Goal: Task Accomplishment & Management: Manage account settings

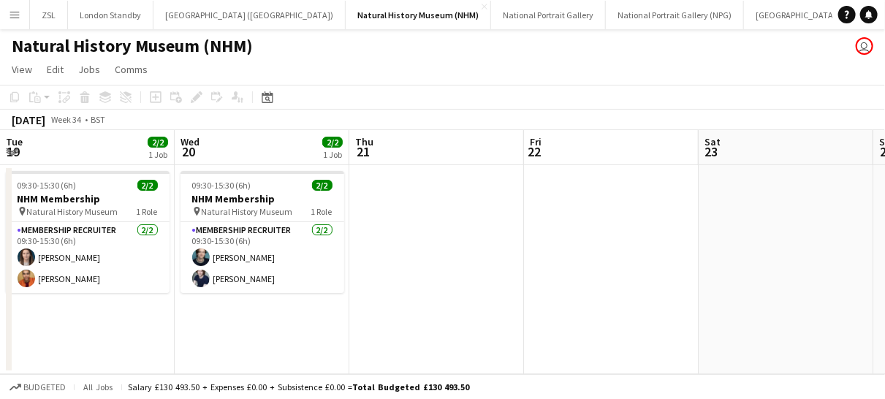
scroll to position [0, 484]
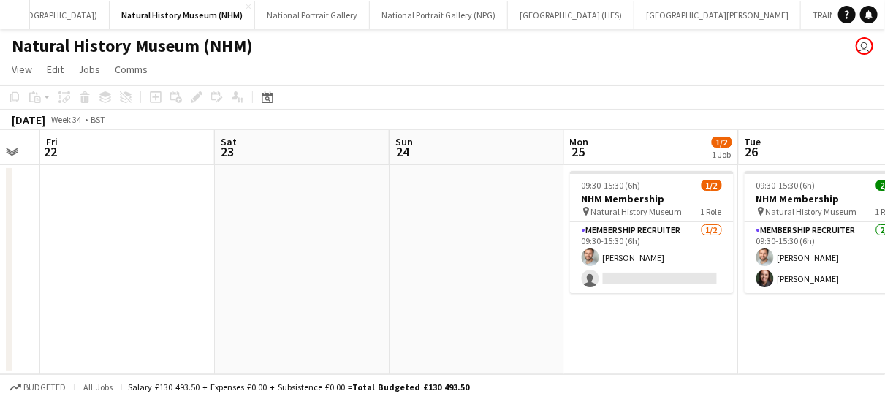
click at [11, 14] on app-icon "Menu" at bounding box center [15, 15] width 12 height 12
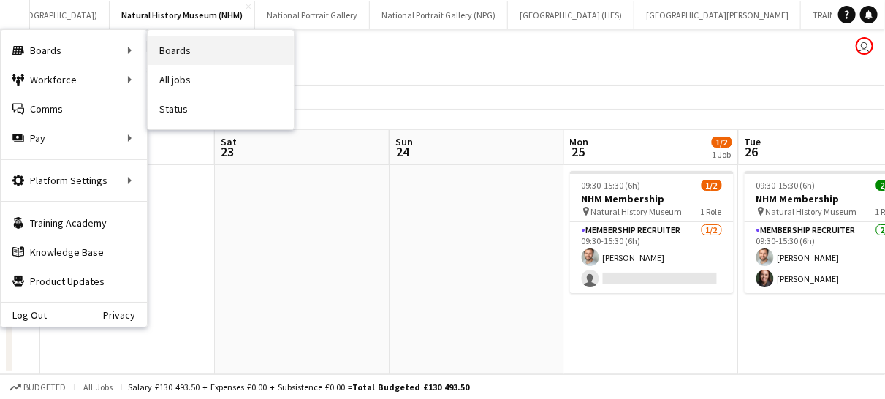
click at [192, 48] on link "Boards" at bounding box center [221, 50] width 146 height 29
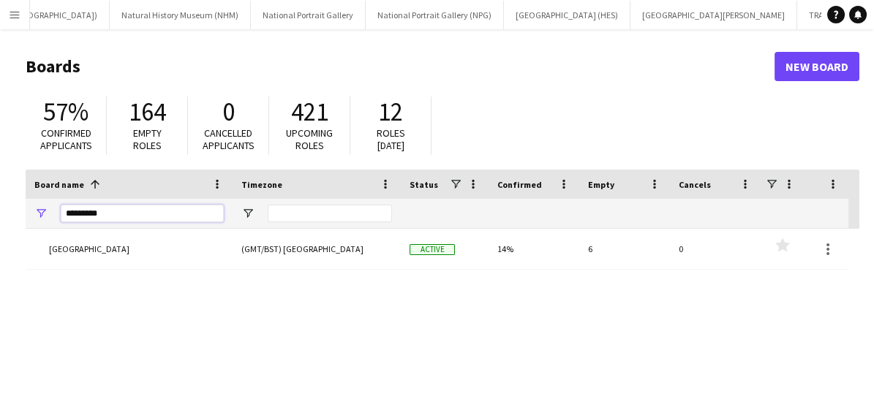
drag, startPoint x: 128, startPoint y: 210, endPoint x: 11, endPoint y: 208, distance: 117.0
click at [11, 208] on main "Boards New Board 57% Confirmed applicants 164 Empty roles 0 Cancelled applicant…" at bounding box center [437, 293] width 874 height 528
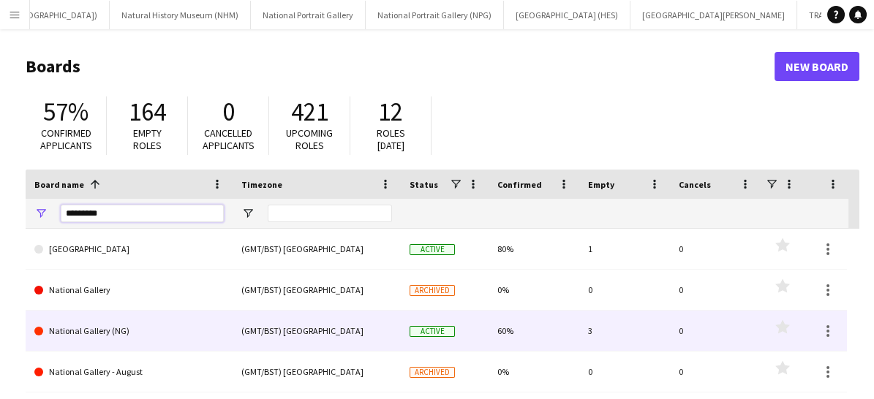
type input "********"
click at [146, 336] on link "National Gallery (NG)" at bounding box center [128, 331] width 189 height 41
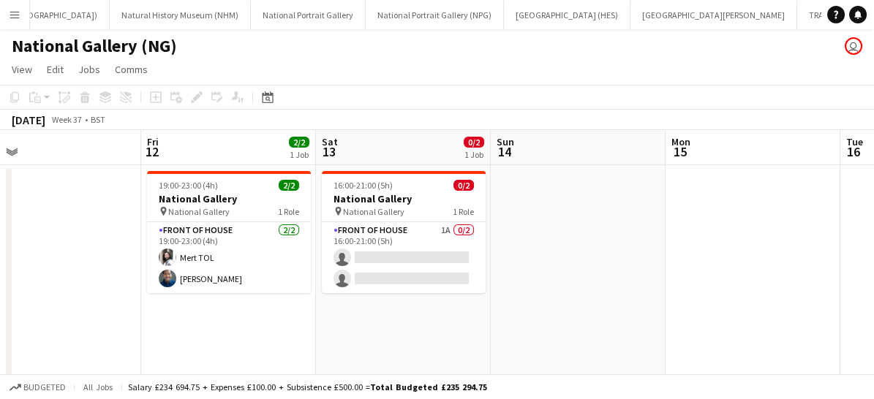
scroll to position [0, 559]
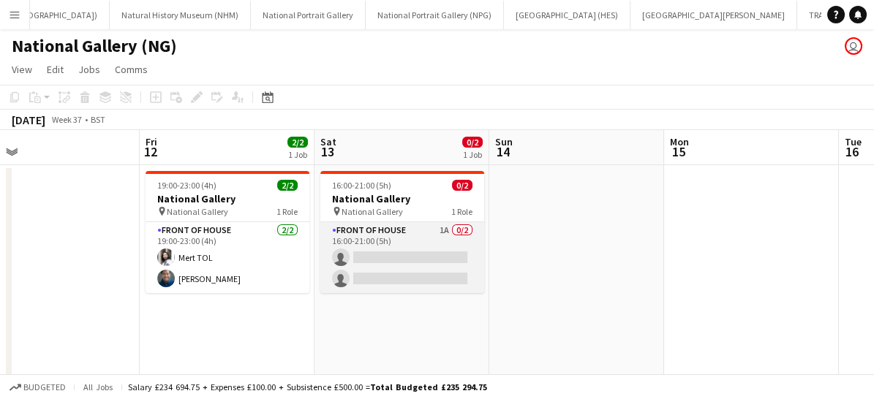
click at [405, 252] on app-card-role "Front of House 1A 0/2 16:00-21:00 (5h) single-neutral-actions single-neutral-ac…" at bounding box center [402, 257] width 164 height 71
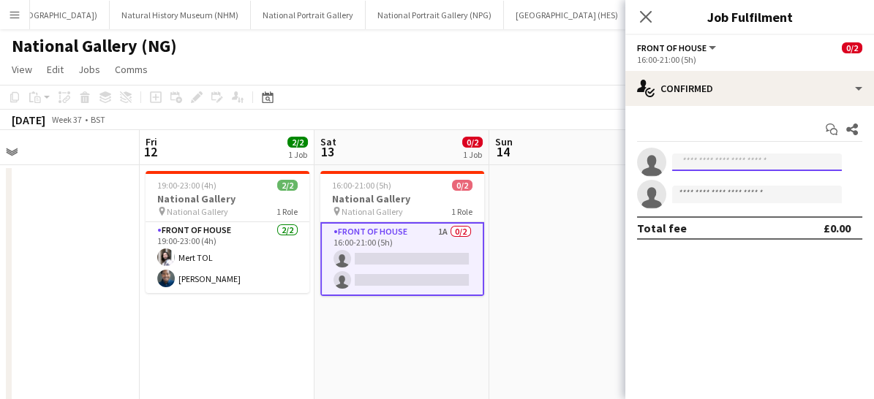
click at [716, 168] on input at bounding box center [757, 163] width 170 height 18
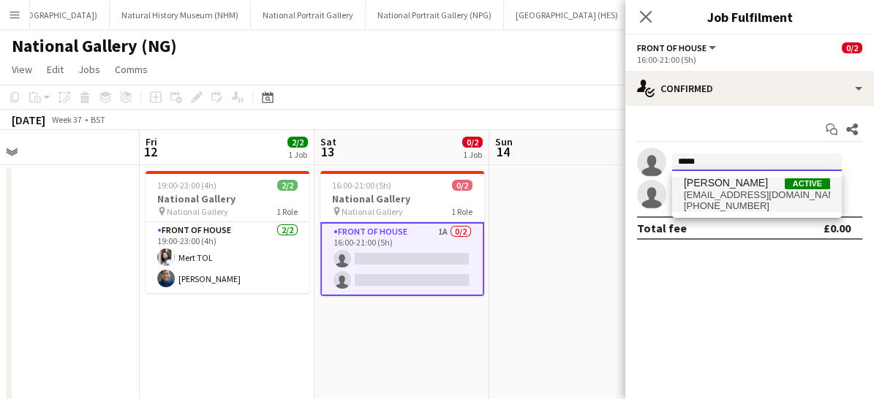
type input "*****"
click at [711, 205] on span "[PHONE_NUMBER]" at bounding box center [757, 206] width 146 height 12
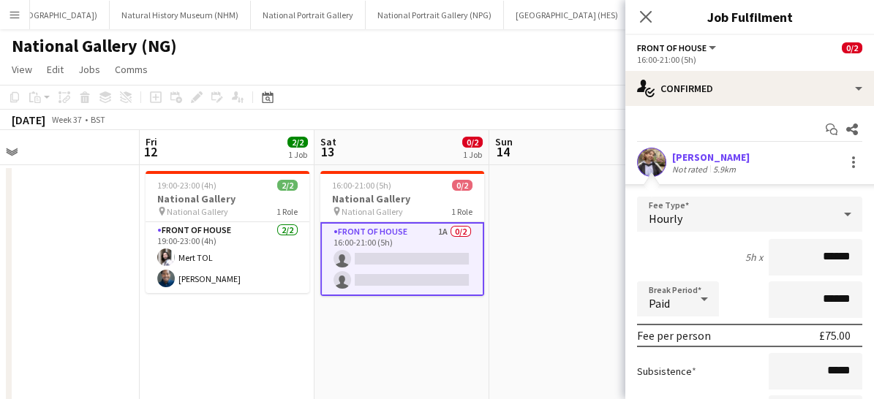
scroll to position [182, 0]
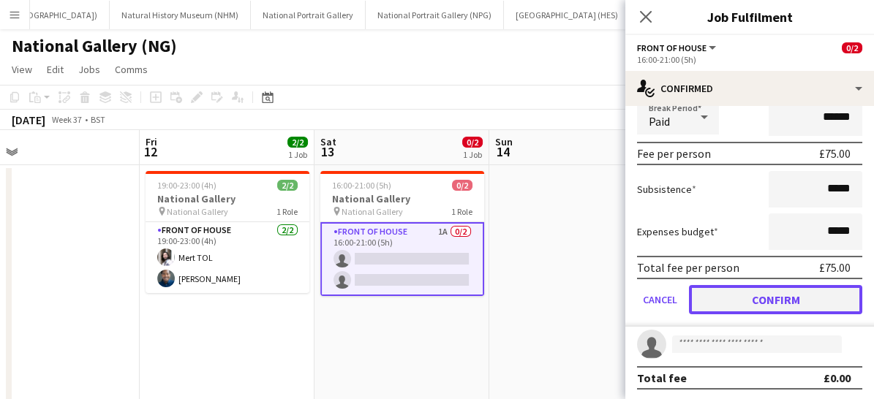
click at [762, 287] on button "Confirm" at bounding box center [775, 299] width 173 height 29
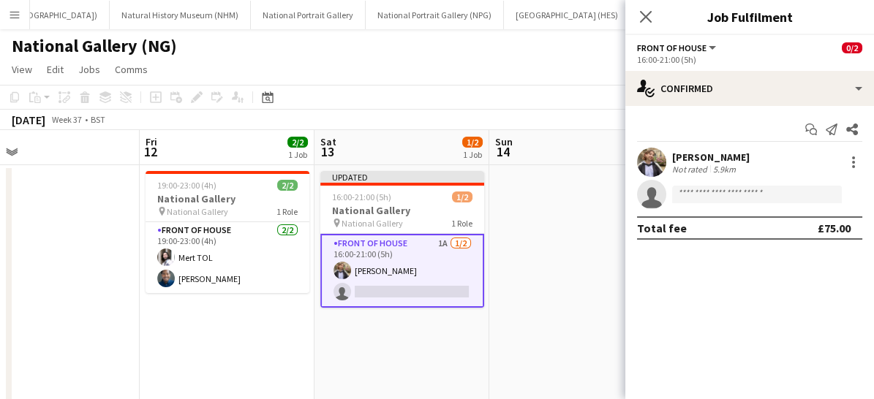
scroll to position [0, 0]
click at [649, 13] on icon at bounding box center [645, 17] width 14 height 14
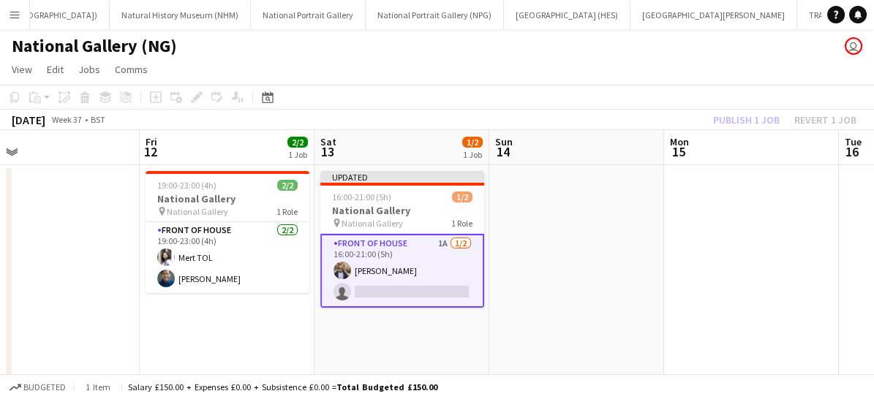
click at [432, 275] on app-card-role "Front of House 1A [DATE] 16:00-21:00 (5h) [PERSON_NAME] single-neutral-actions" at bounding box center [402, 271] width 164 height 74
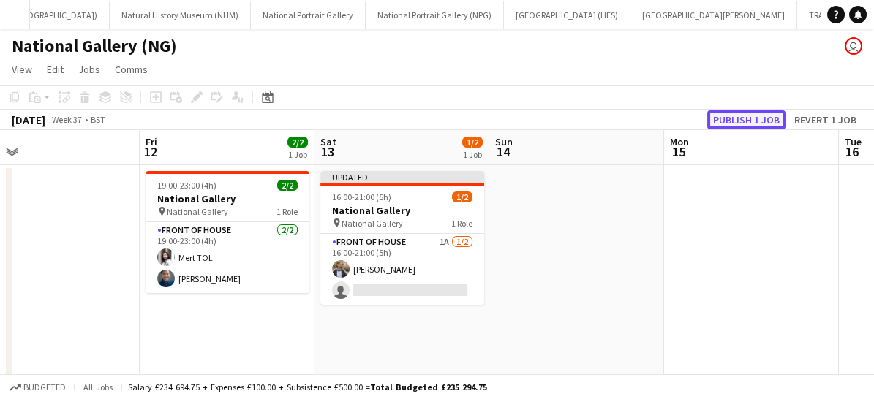
click at [741, 117] on button "Publish 1 job" at bounding box center [746, 119] width 78 height 19
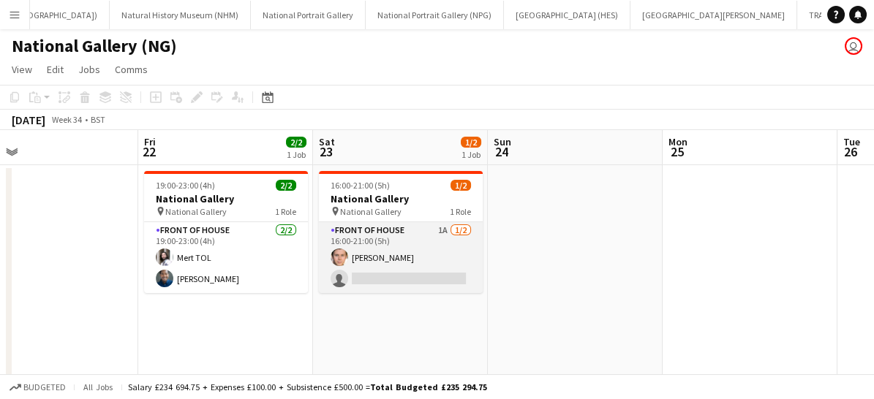
click at [434, 266] on app-card-role "Front of House 1A [DATE] 16:00-21:00 (5h) [PERSON_NAME] single-neutral-actions" at bounding box center [401, 257] width 164 height 71
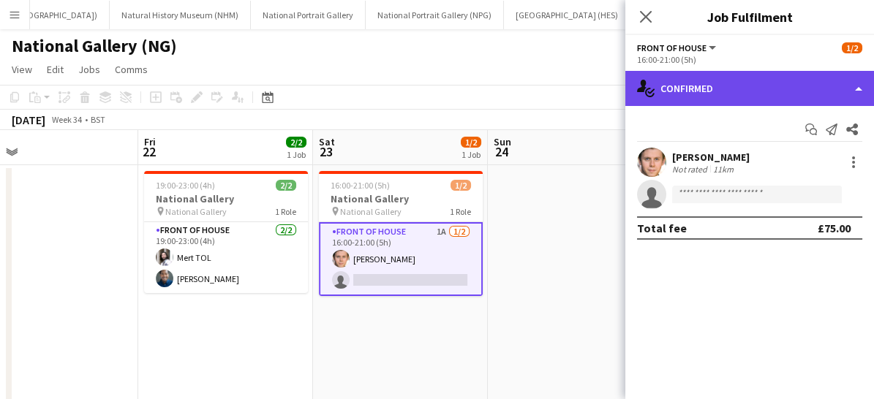
click at [721, 82] on div "single-neutral-actions-check-2 Confirmed" at bounding box center [749, 88] width 249 height 35
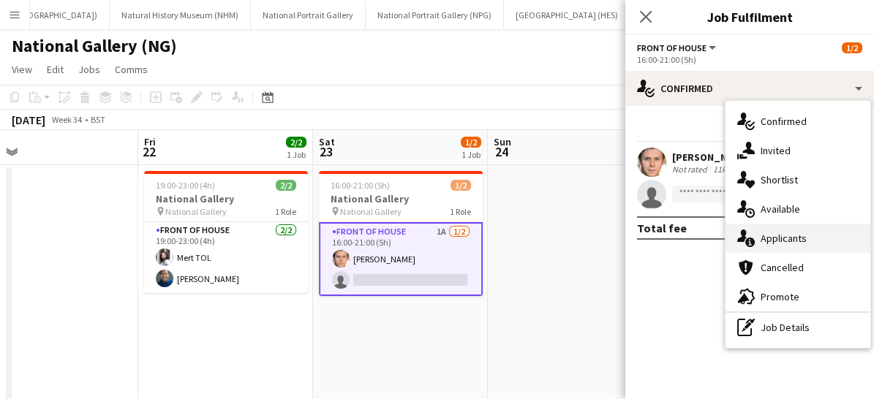
click at [798, 228] on div "single-neutral-actions-information Applicants" at bounding box center [797, 238] width 145 height 29
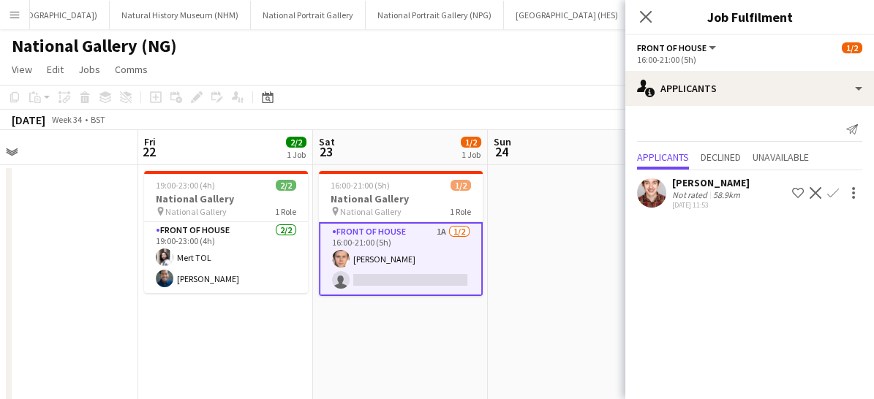
click at [833, 188] on app-icon "Confirm" at bounding box center [833, 193] width 12 height 12
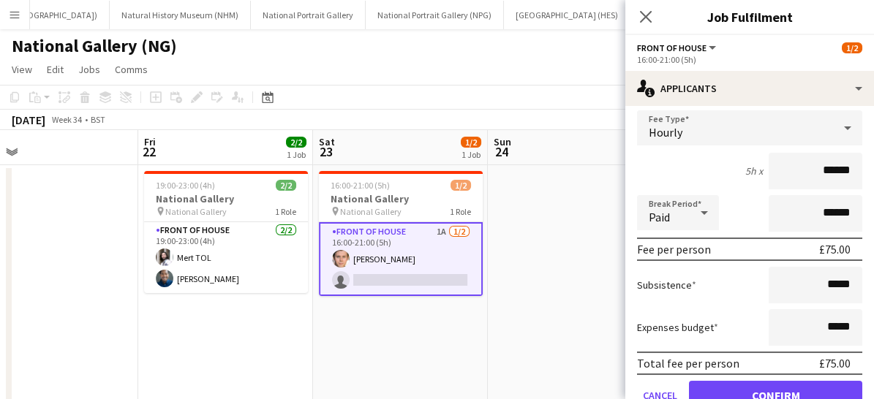
scroll to position [155, 0]
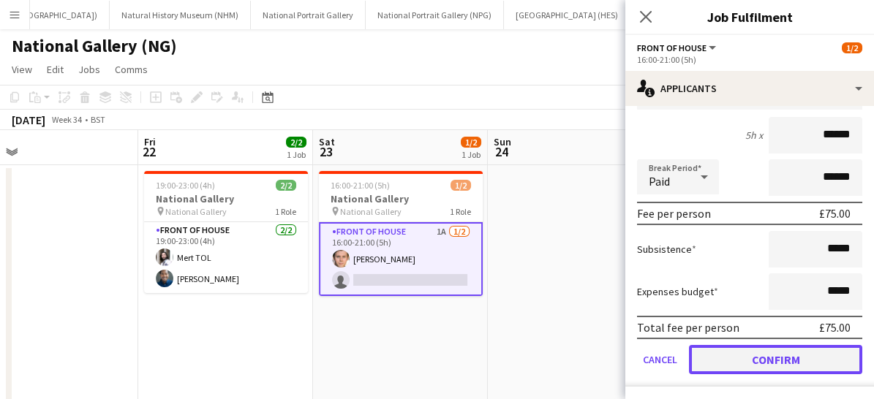
click at [727, 353] on button "Confirm" at bounding box center [775, 359] width 173 height 29
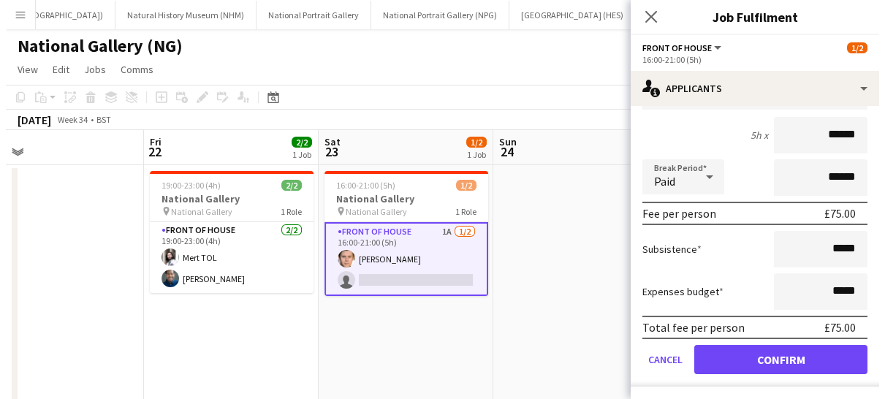
scroll to position [0, 0]
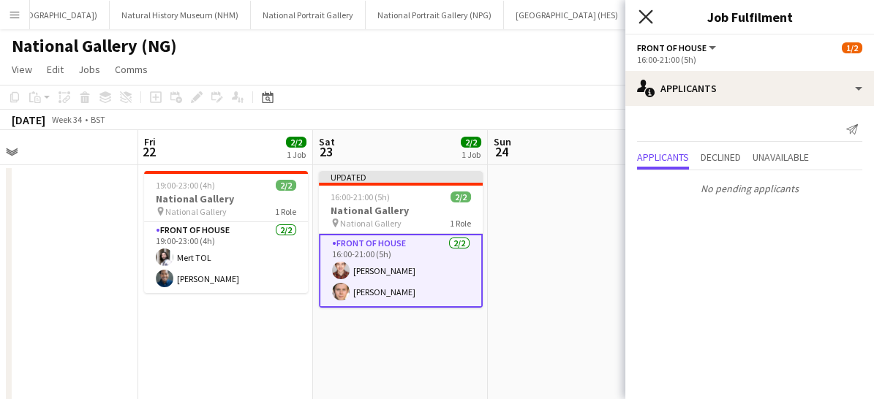
click at [648, 10] on icon "Close pop-in" at bounding box center [645, 17] width 14 height 14
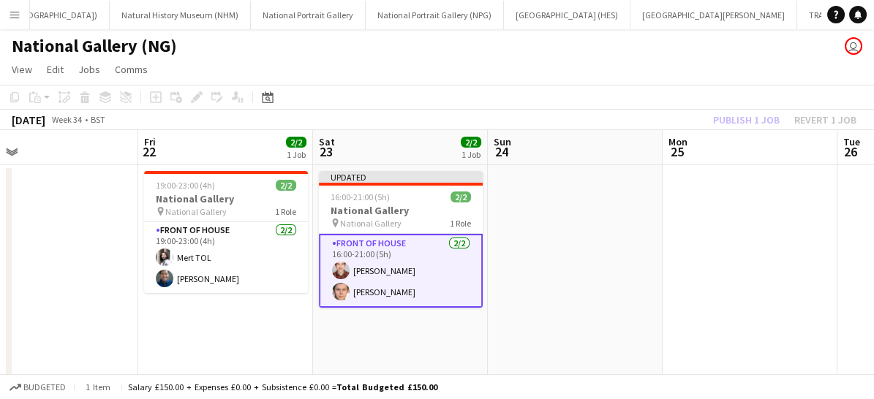
click at [454, 279] on app-card-role "Front of House [DATE] 16:00-21:00 (5h) [PERSON_NAME] [PERSON_NAME]" at bounding box center [401, 271] width 164 height 74
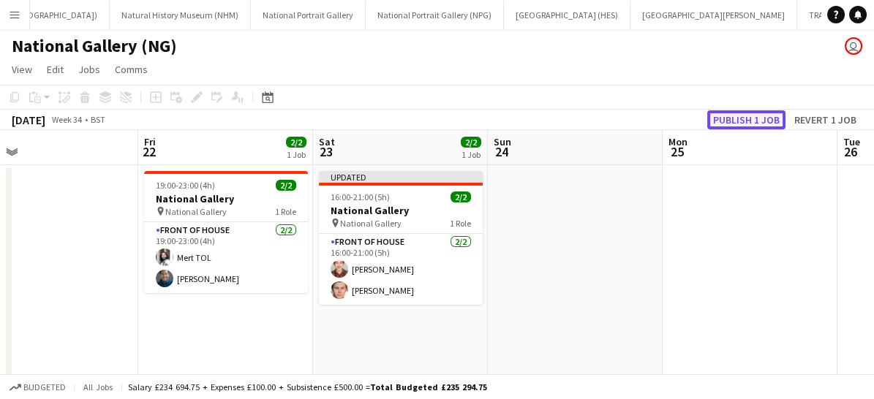
click at [741, 125] on button "Publish 1 job" at bounding box center [746, 119] width 78 height 19
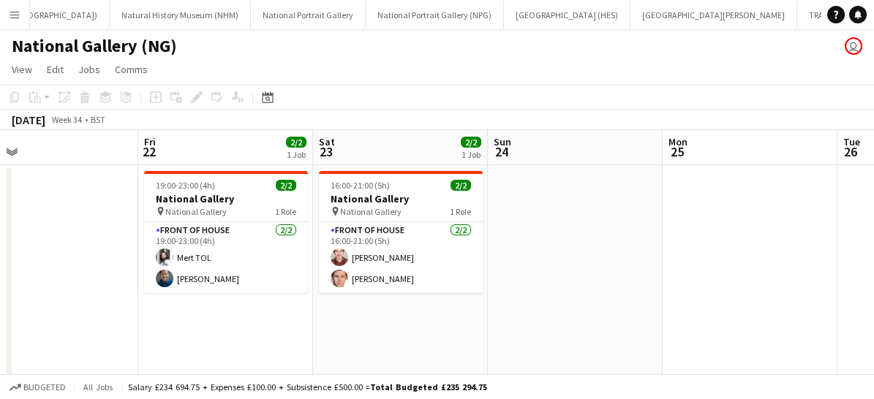
click at [15, 11] on app-icon "Menu" at bounding box center [15, 15] width 12 height 12
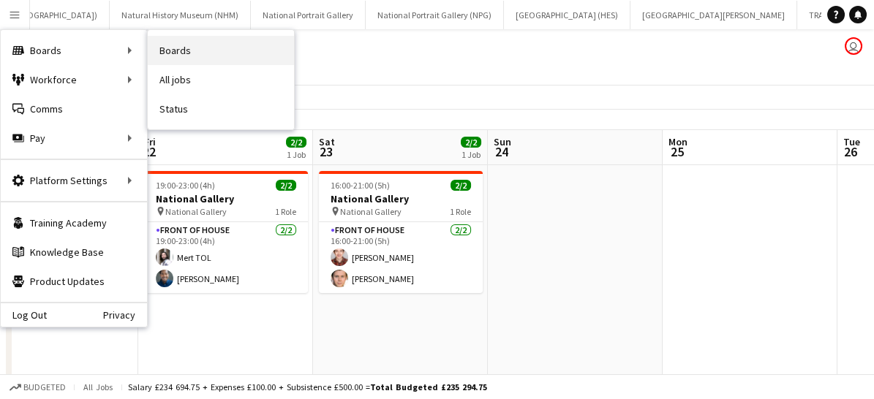
click at [189, 53] on link "Boards" at bounding box center [221, 50] width 146 height 29
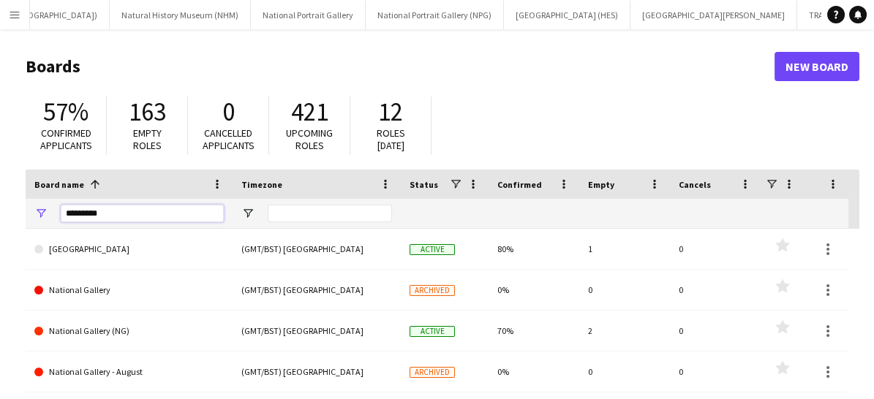
drag, startPoint x: 116, startPoint y: 205, endPoint x: 1, endPoint y: 212, distance: 114.3
click at [1, 212] on main "Boards New Board 57% Confirmed applicants 163 Empty roles 0 Cancelled applicant…" at bounding box center [437, 293] width 874 height 528
type input "*********"
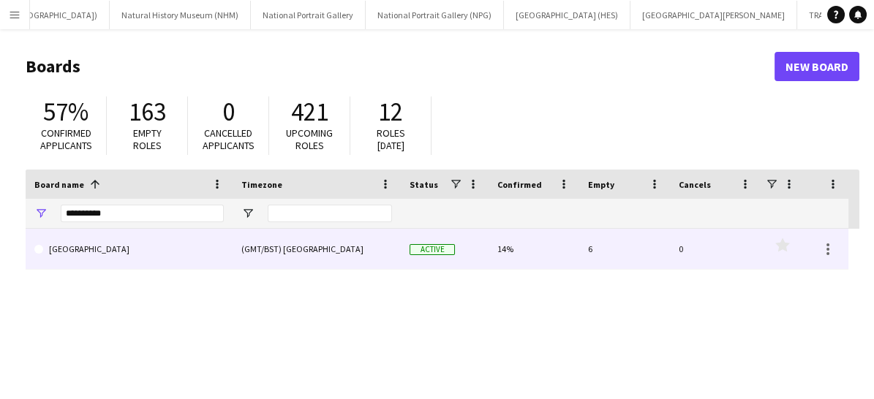
click at [126, 254] on link "[GEOGRAPHIC_DATA]" at bounding box center [128, 249] width 189 height 41
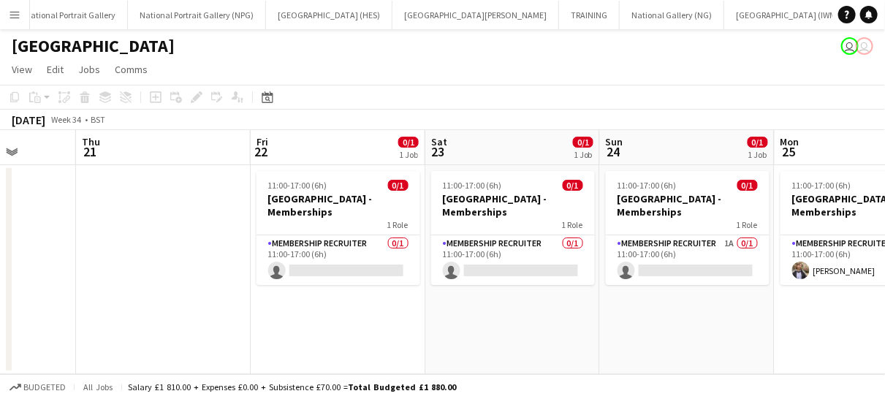
scroll to position [0, 470]
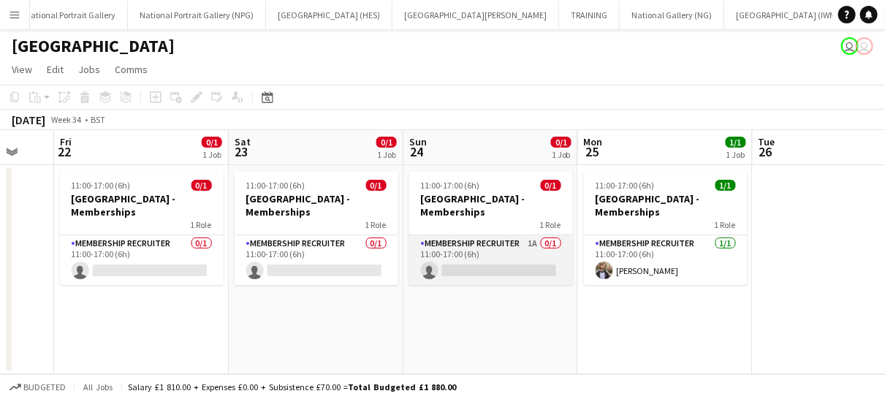
click at [506, 256] on app-card-role "Membership Recruiter 1A 0/1 11:00-17:00 (6h) single-neutral-actions" at bounding box center [491, 260] width 164 height 50
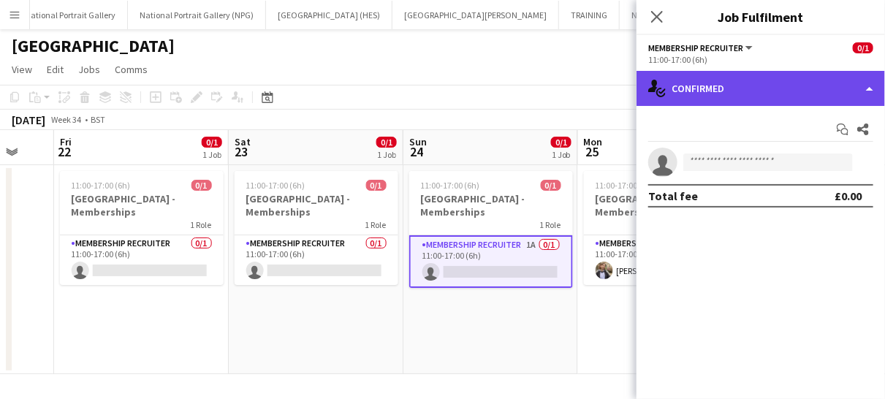
click at [758, 88] on div "single-neutral-actions-check-2 Confirmed" at bounding box center [761, 88] width 249 height 35
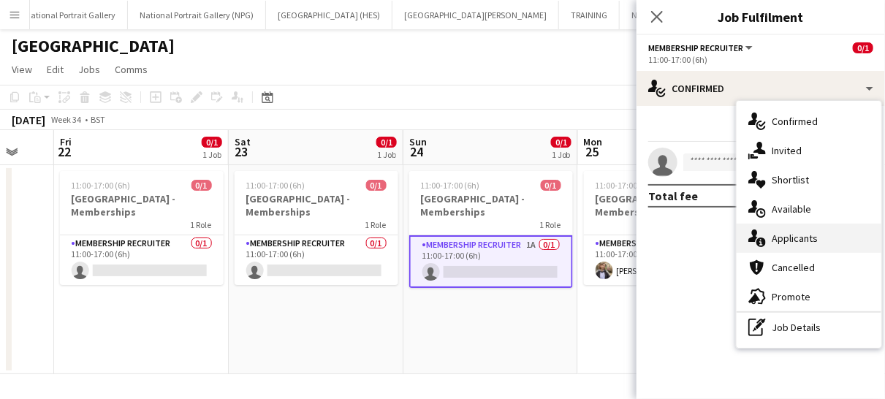
click at [795, 234] on div "single-neutral-actions-information Applicants" at bounding box center [809, 238] width 145 height 29
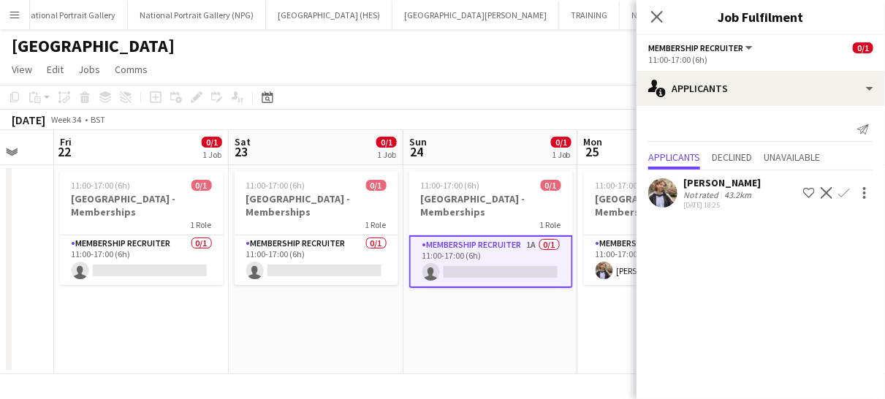
click at [845, 194] on app-icon "Confirm" at bounding box center [845, 193] width 12 height 12
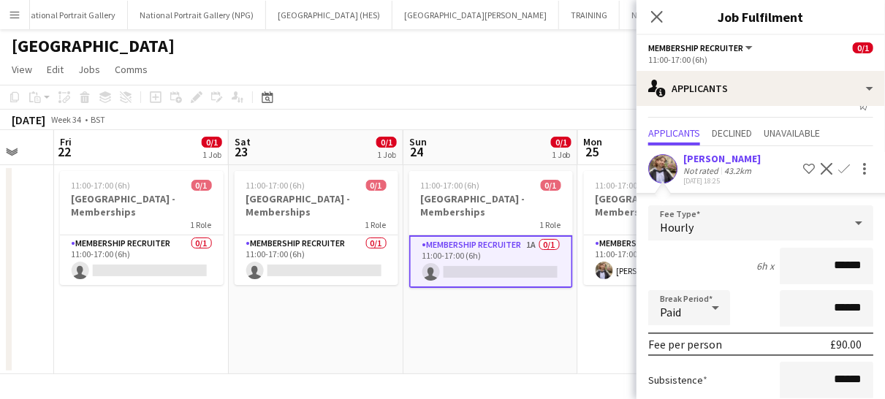
scroll to position [155, 0]
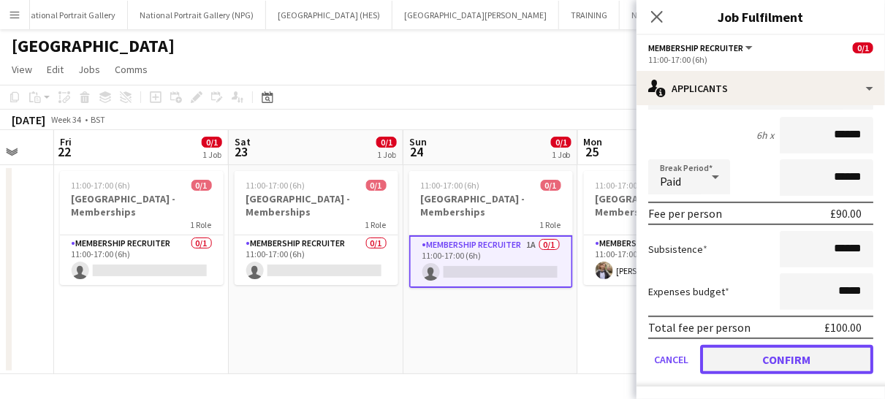
click at [790, 350] on button "Confirm" at bounding box center [786, 359] width 173 height 29
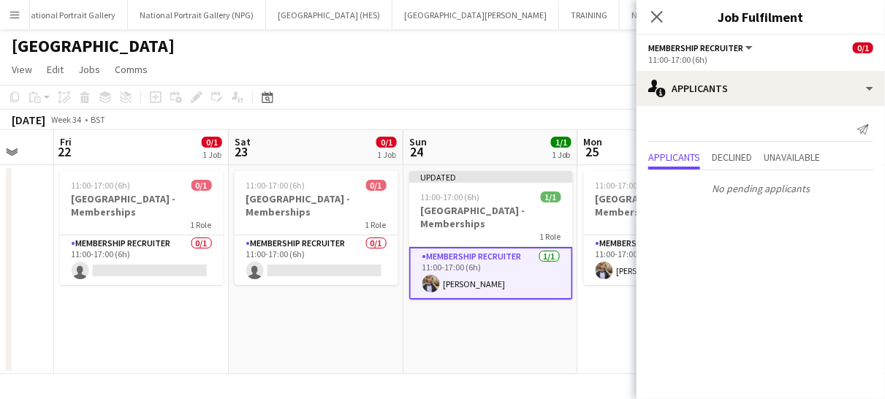
scroll to position [0, 0]
click at [657, 23] on icon "Close pop-in" at bounding box center [657, 17] width 14 height 14
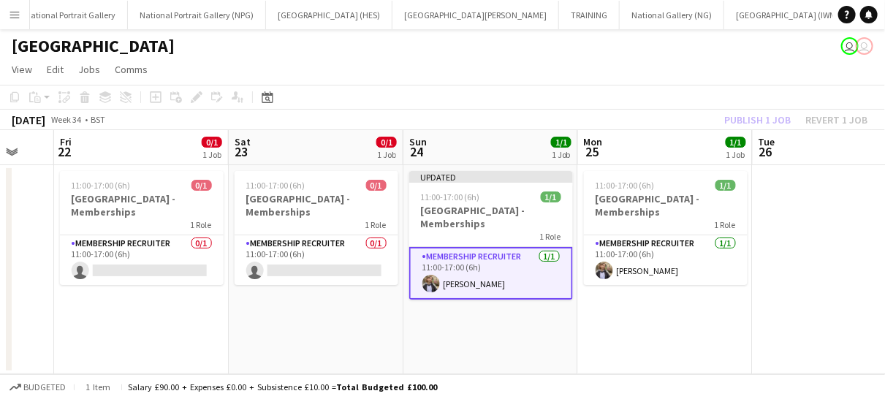
click at [534, 274] on app-card-role "Membership Recruiter [DATE] 11:00-17:00 (6h) [PERSON_NAME]" at bounding box center [491, 273] width 164 height 53
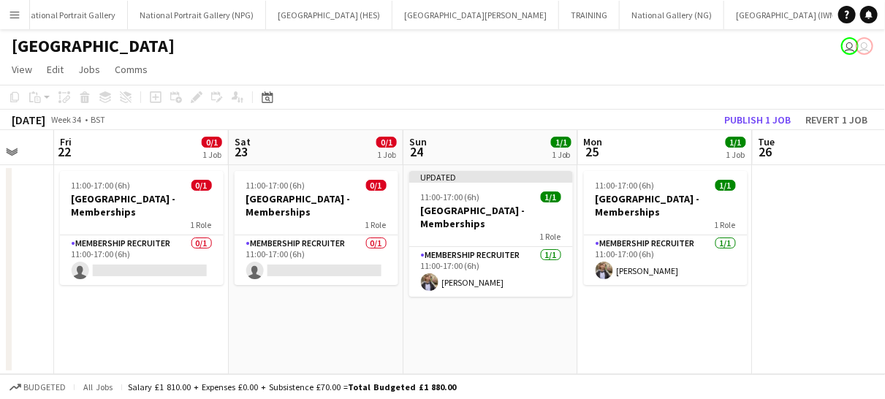
drag, startPoint x: 746, startPoint y: 118, endPoint x: 324, endPoint y: 338, distance: 476.4
click at [324, 338] on app-date-cell "11:00-17:00 (6h) 0/1 [GEOGRAPHIC_DATA] - Memberships 1 Role Membership Recruite…" at bounding box center [316, 269] width 175 height 209
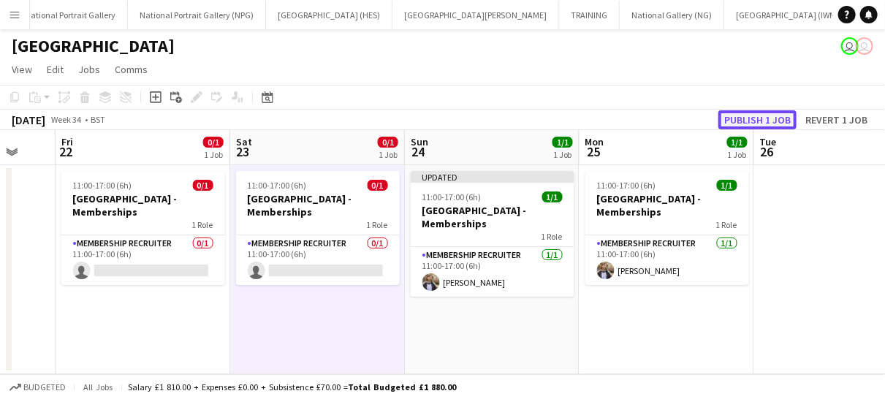
click at [761, 122] on button "Publish 1 job" at bounding box center [758, 119] width 78 height 19
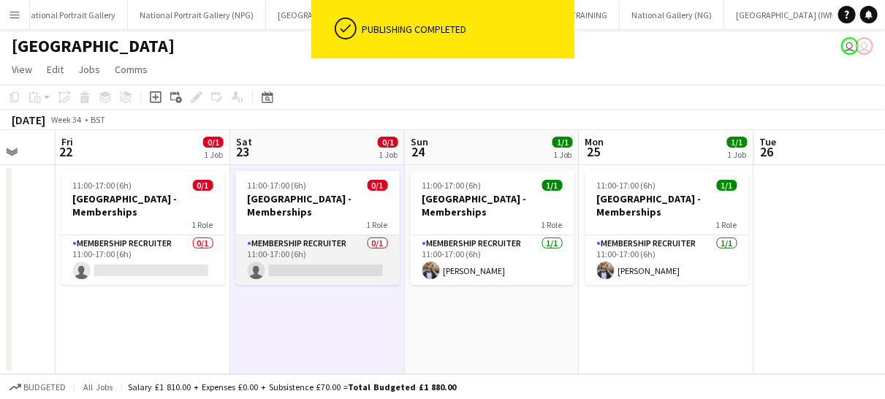
click at [359, 257] on app-card-role "Membership Recruiter 0/1 11:00-17:00 (6h) single-neutral-actions" at bounding box center [318, 260] width 164 height 50
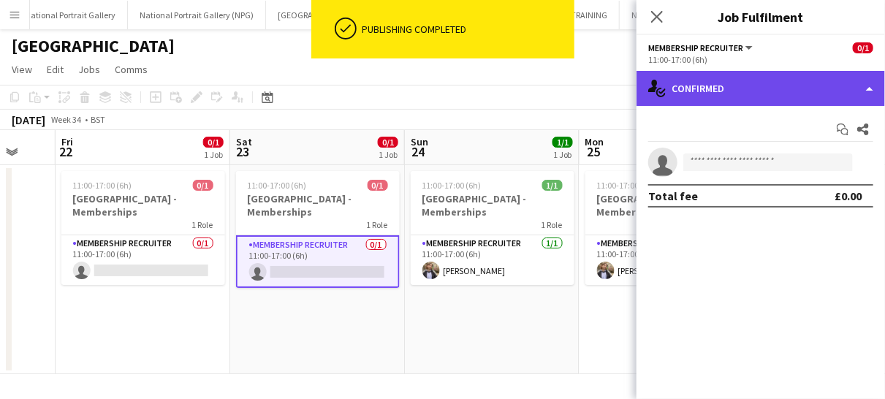
click at [716, 98] on div "single-neutral-actions-check-2 Confirmed" at bounding box center [761, 88] width 249 height 35
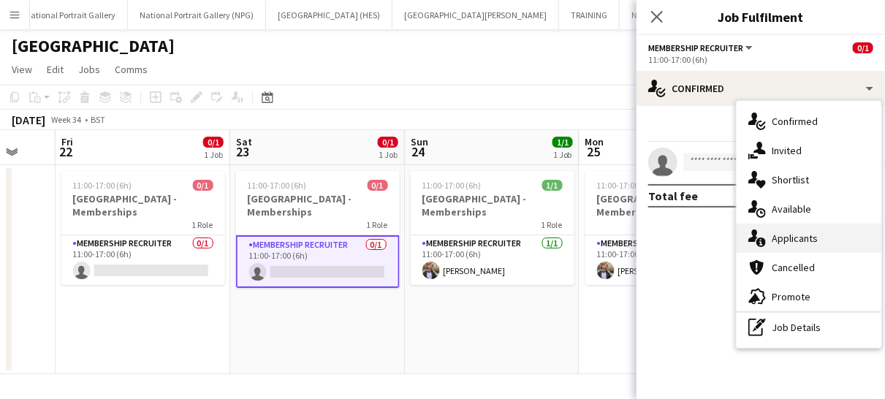
click at [764, 234] on icon "single-neutral-actions-information" at bounding box center [758, 239] width 18 height 18
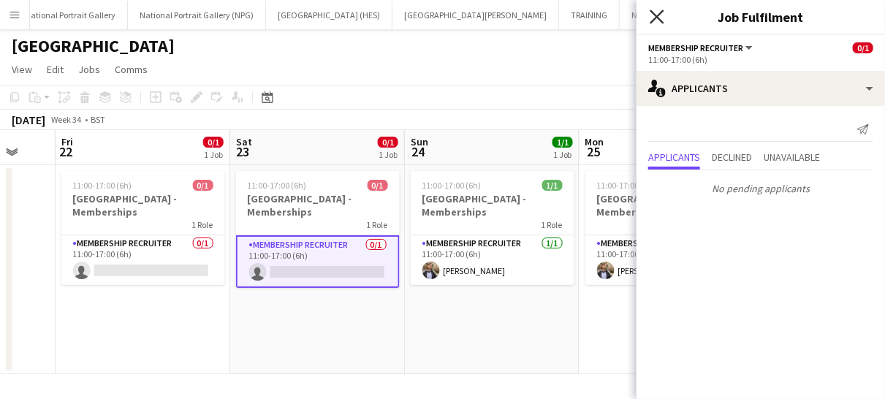
click at [657, 23] on icon "Close pop-in" at bounding box center [657, 17] width 14 height 14
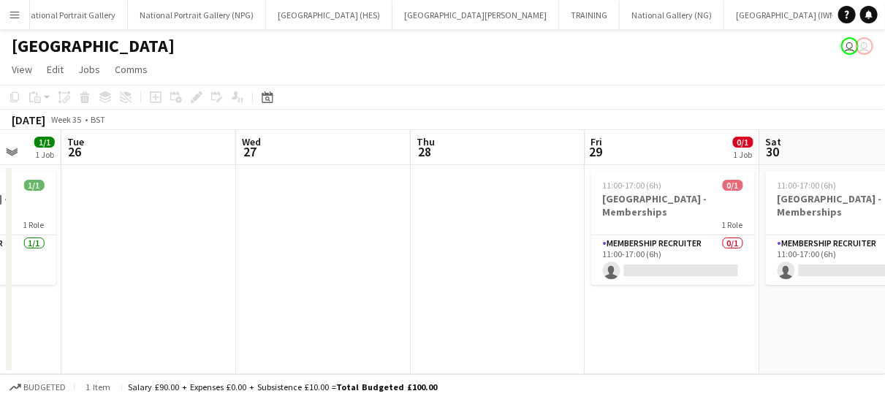
scroll to position [0, 512]
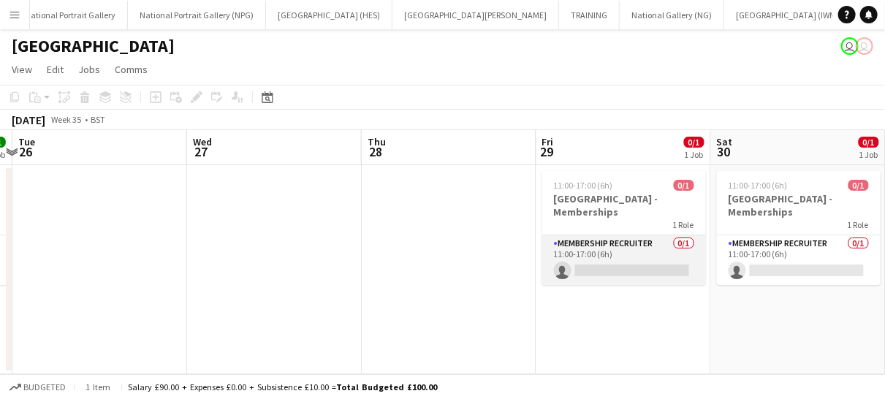
click at [629, 274] on app-card-role "Membership Recruiter 0/1 11:00-17:00 (6h) single-neutral-actions" at bounding box center [624, 260] width 164 height 50
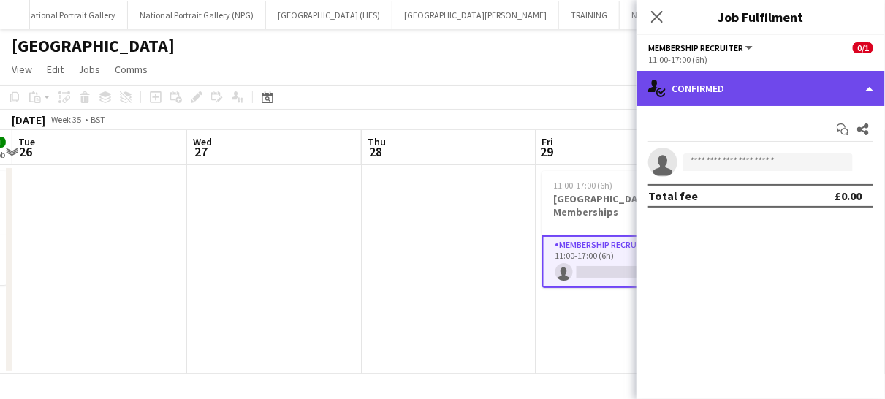
click at [775, 94] on div "single-neutral-actions-check-2 Confirmed" at bounding box center [761, 88] width 249 height 35
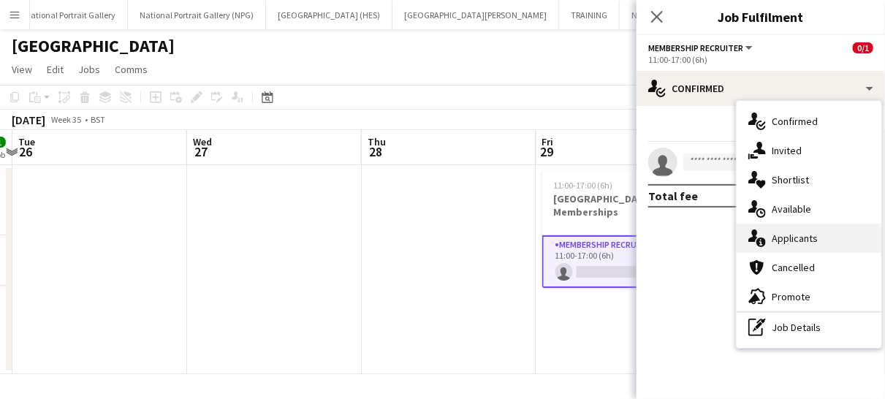
click at [784, 238] on div "single-neutral-actions-information Applicants" at bounding box center [809, 238] width 145 height 29
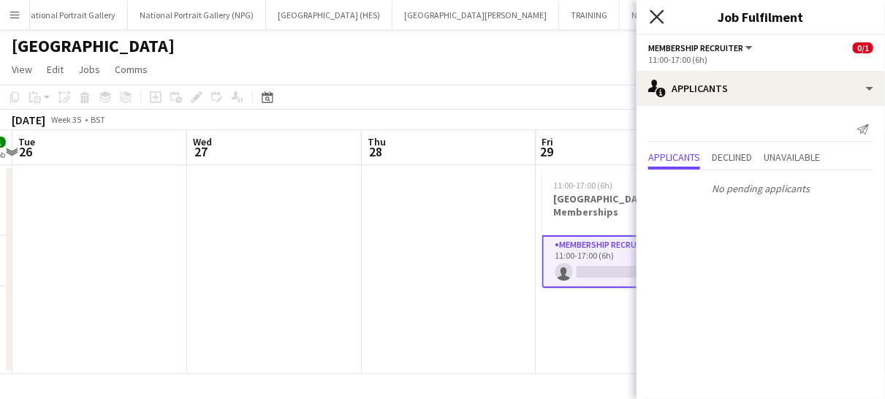
click at [658, 20] on icon "Close pop-in" at bounding box center [657, 17] width 14 height 14
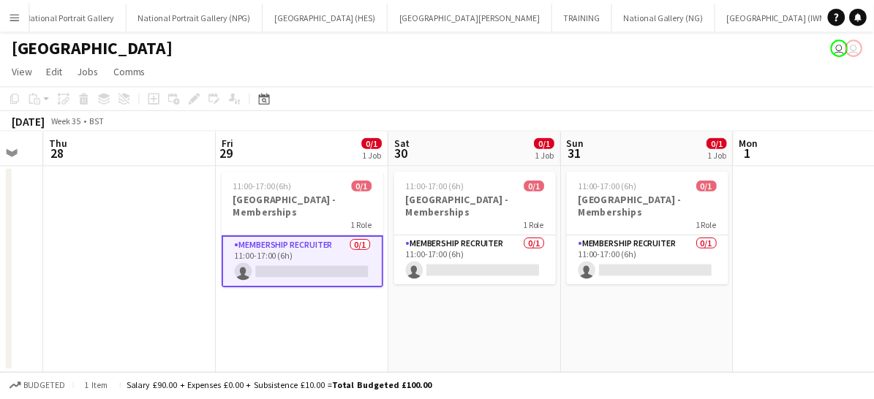
scroll to position [0, 485]
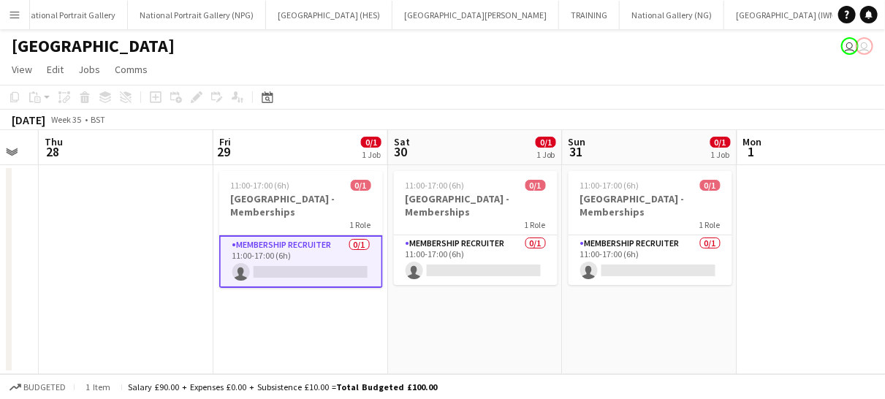
click at [19, 15] on app-icon "Menu" at bounding box center [15, 15] width 12 height 12
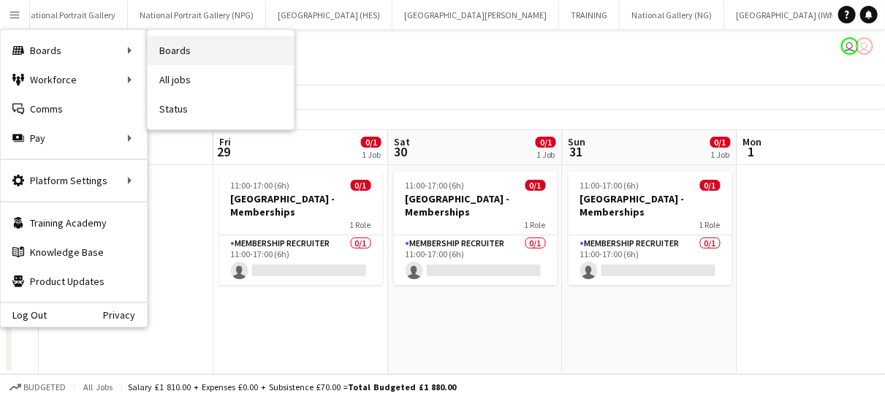
click at [202, 42] on link "Boards" at bounding box center [221, 50] width 146 height 29
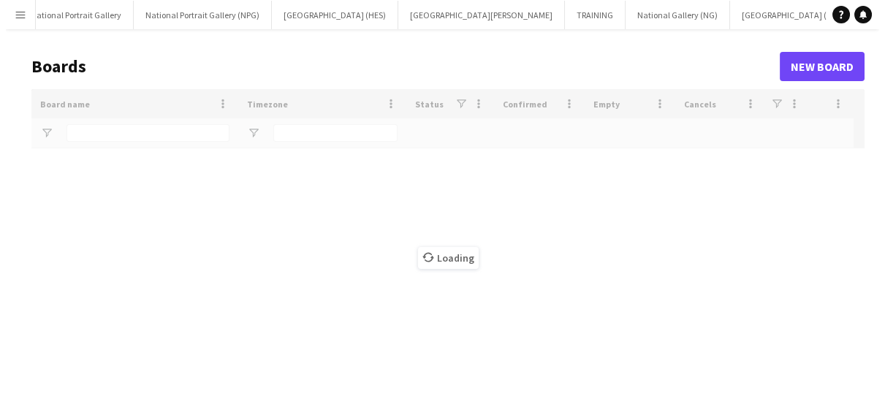
scroll to position [0, 472]
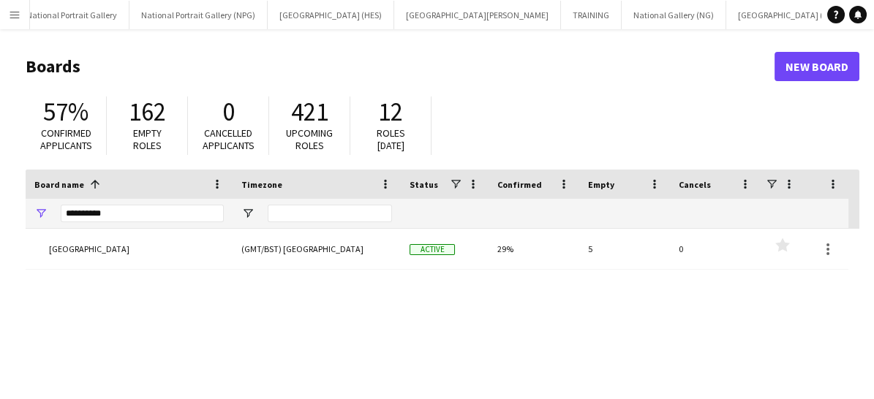
drag, startPoint x: 143, startPoint y: 199, endPoint x: 142, endPoint y: 211, distance: 11.8
click at [142, 211] on div "*********" at bounding box center [142, 213] width 163 height 29
drag, startPoint x: 142, startPoint y: 219, endPoint x: 35, endPoint y: 197, distance: 109.0
click at [35, 197] on div "Board name 1 Timezone Status Confirmed" at bounding box center [437, 199] width 822 height 59
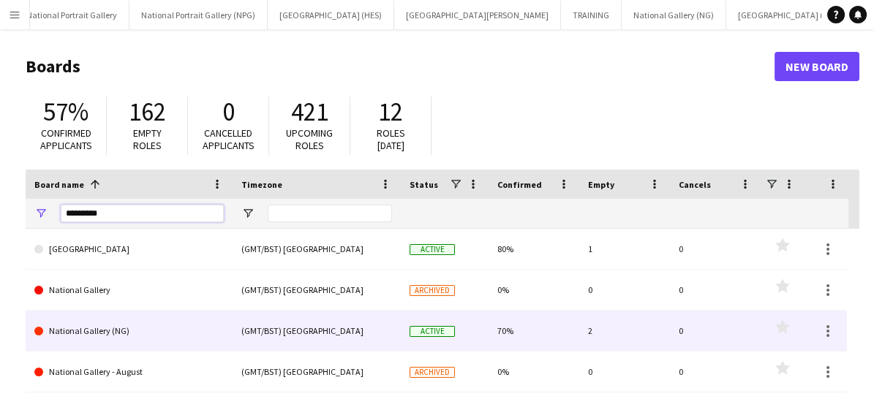
type input "********"
click at [156, 326] on link "National Gallery (NG)" at bounding box center [128, 331] width 189 height 41
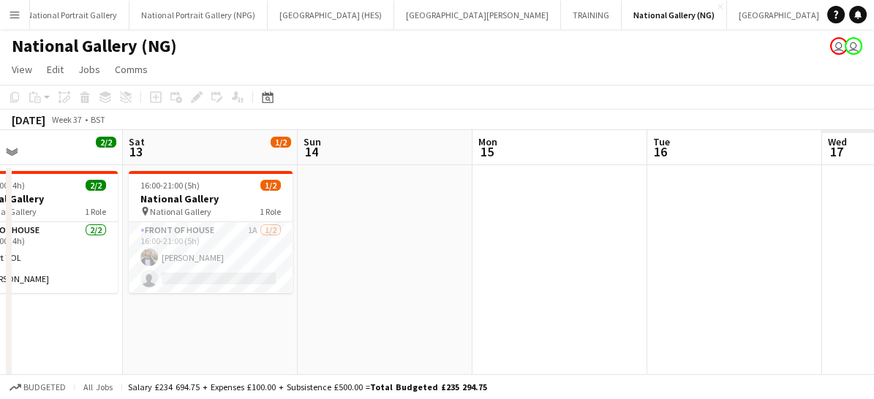
scroll to position [0, 532]
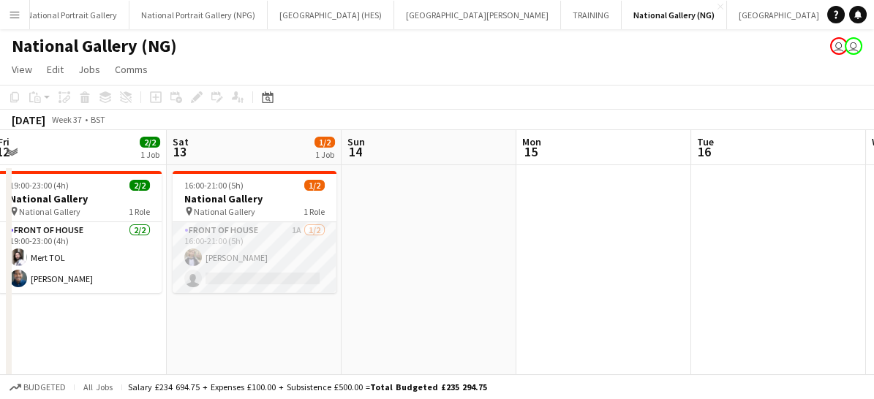
click at [292, 259] on app-card-role "Front of House 1A [DATE] 16:00-21:00 (5h) [PERSON_NAME] single-neutral-actions" at bounding box center [255, 257] width 164 height 71
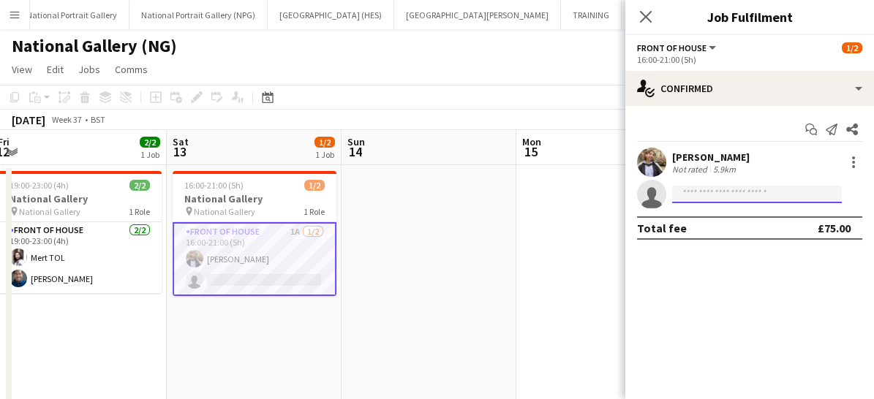
click at [730, 190] on input at bounding box center [757, 195] width 170 height 18
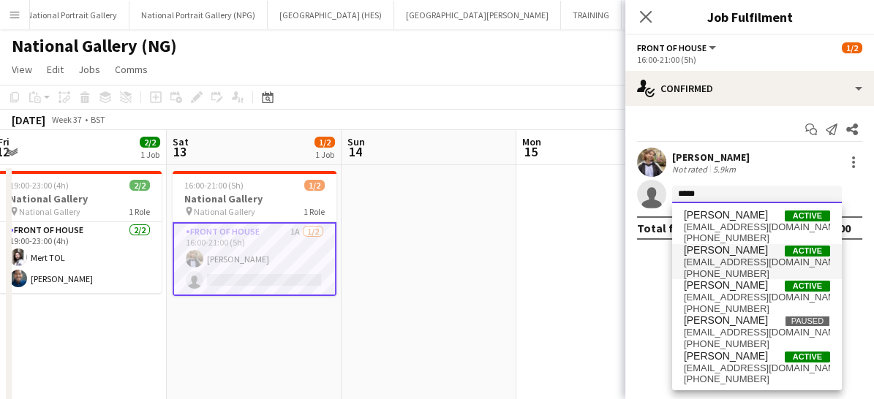
type input "*****"
click at [729, 257] on span "[EMAIL_ADDRESS][DOMAIN_NAME]" at bounding box center [757, 263] width 146 height 12
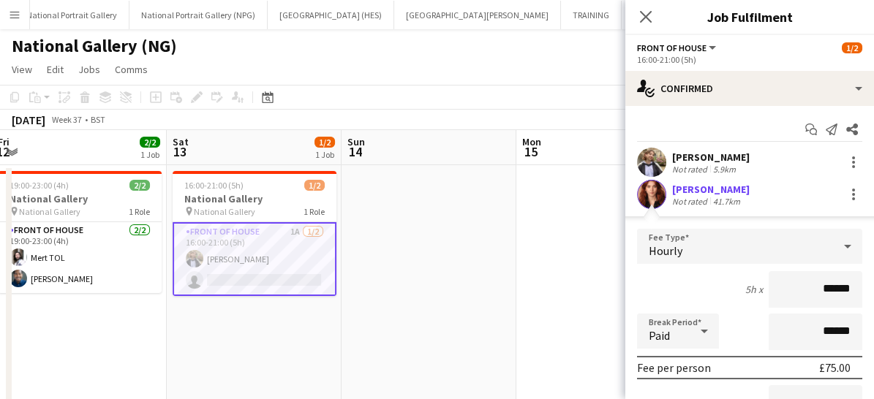
scroll to position [182, 0]
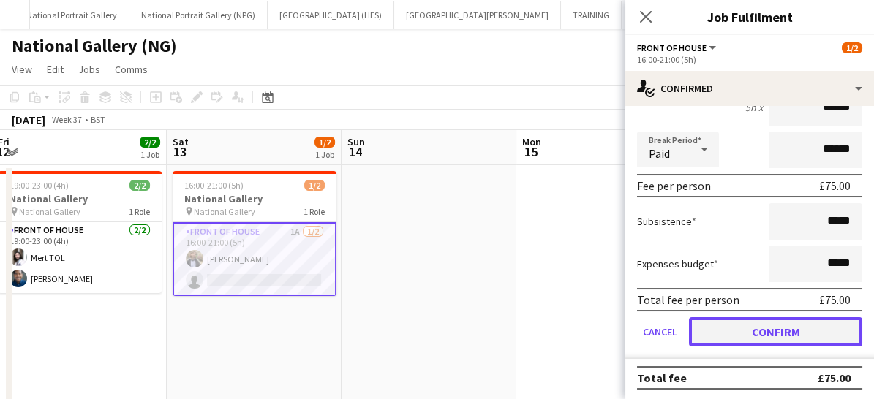
click at [749, 338] on button "Confirm" at bounding box center [775, 331] width 173 height 29
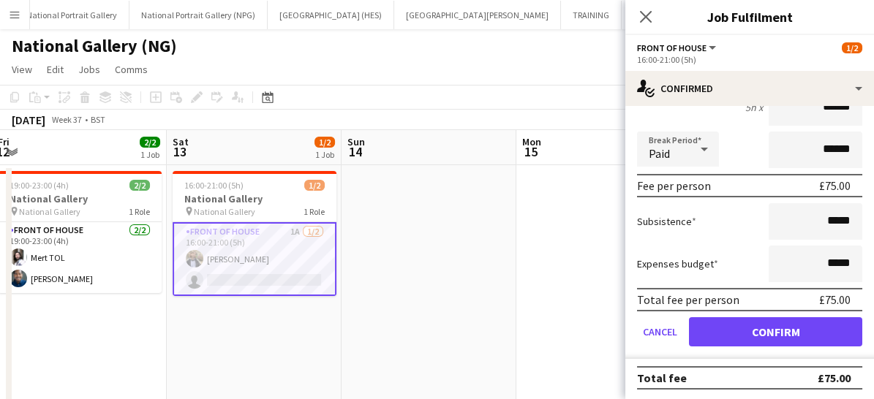
scroll to position [0, 0]
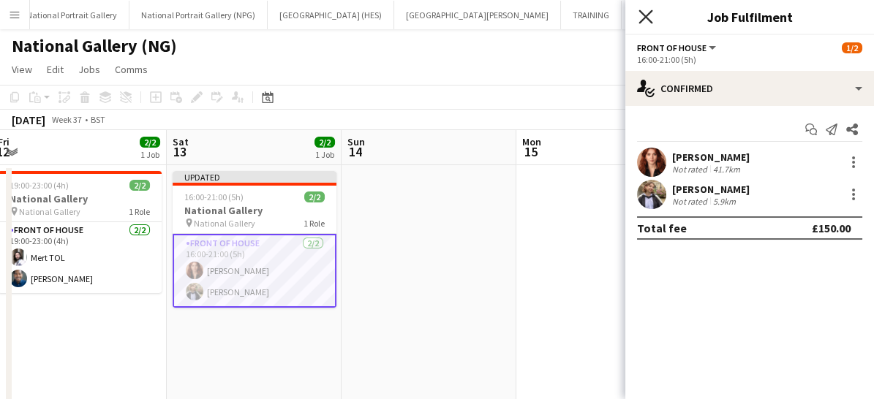
click at [642, 22] on icon "Close pop-in" at bounding box center [645, 17] width 14 height 14
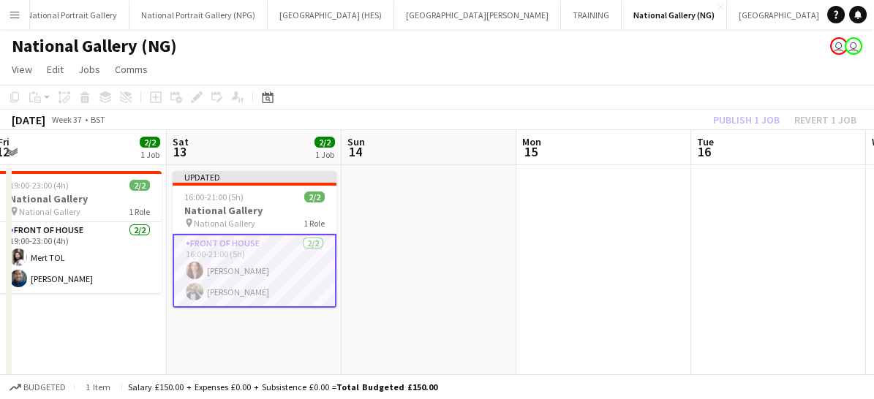
click at [297, 282] on app-card-role "Front of House [DATE] 16:00-21:00 (5h) [PERSON_NAME] [PERSON_NAME]" at bounding box center [255, 271] width 164 height 74
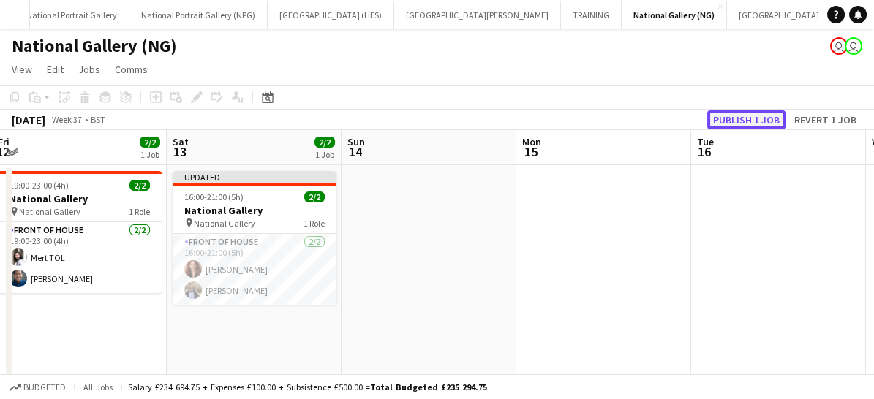
click at [738, 113] on button "Publish 1 job" at bounding box center [746, 119] width 78 height 19
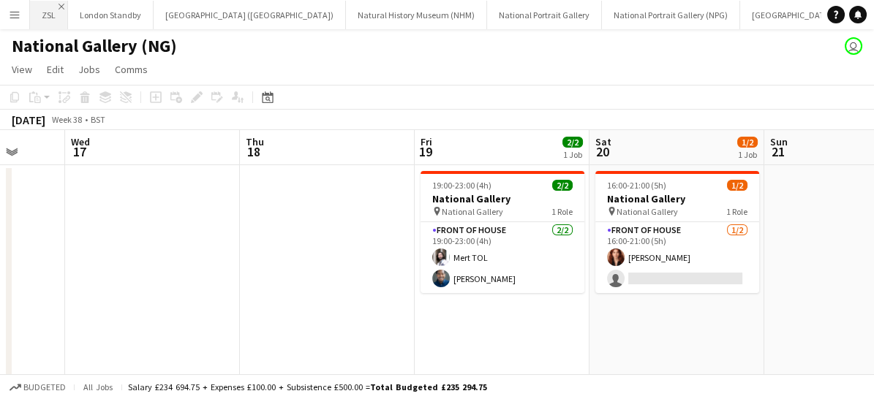
click at [61, 7] on app-icon "Close" at bounding box center [61, 7] width 6 height 6
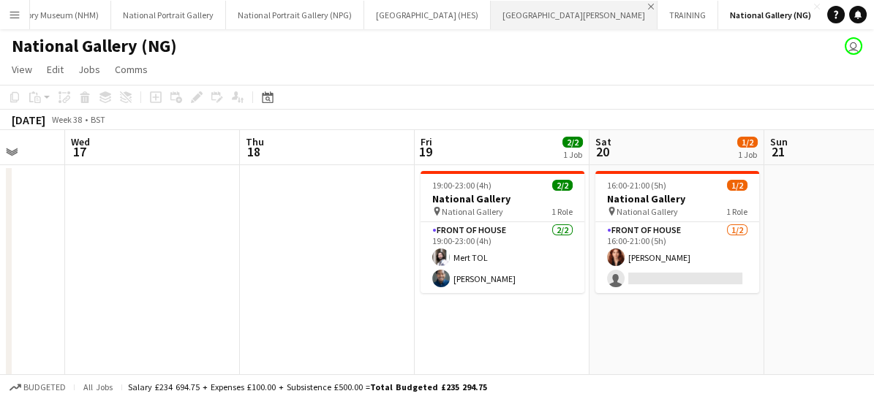
click at [648, 7] on app-icon "Close" at bounding box center [651, 7] width 6 height 6
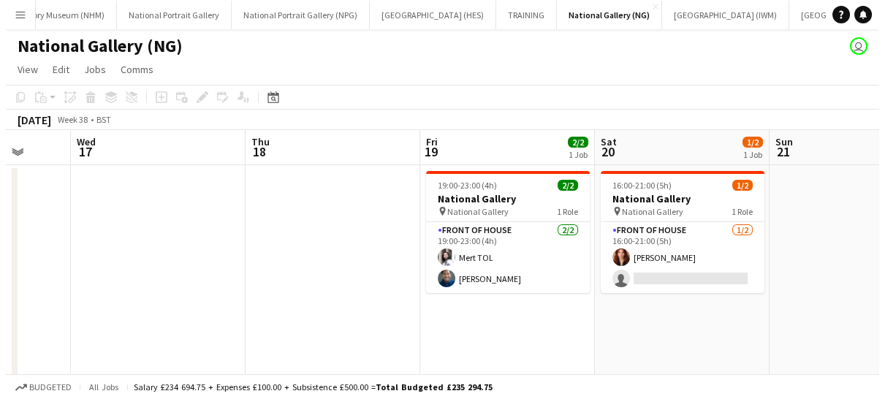
scroll to position [0, 321]
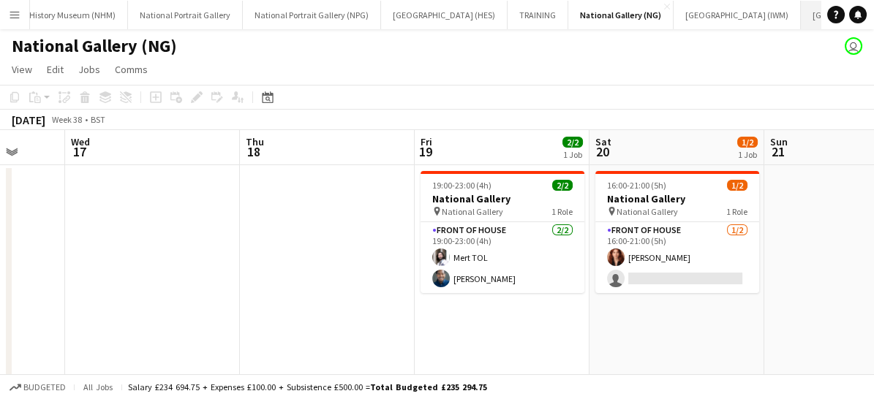
click at [801, 20] on button "[GEOGRAPHIC_DATA]" at bounding box center [853, 15] width 105 height 29
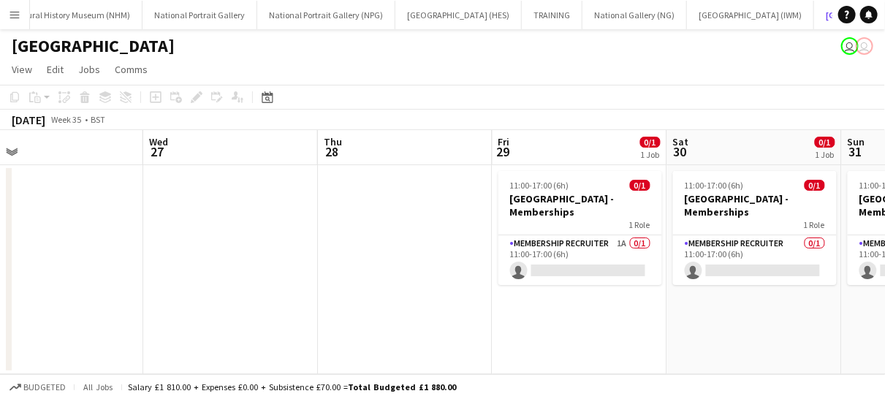
scroll to position [0, 556]
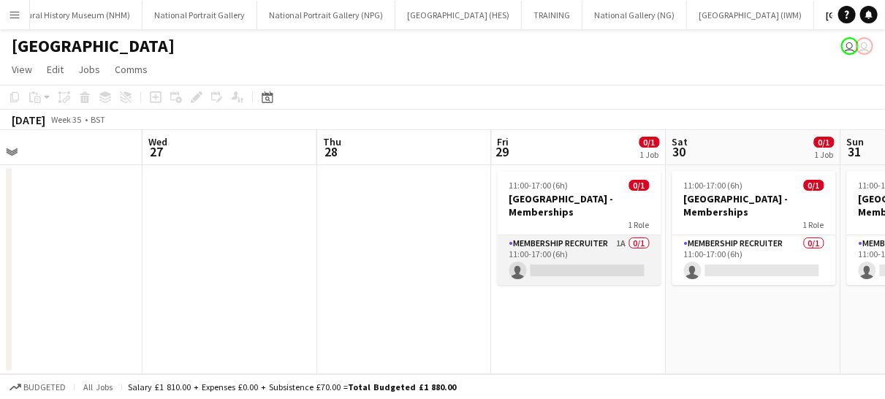
click at [585, 266] on app-card-role "Membership Recruiter 1A 0/1 11:00-17:00 (6h) single-neutral-actions" at bounding box center [580, 260] width 164 height 50
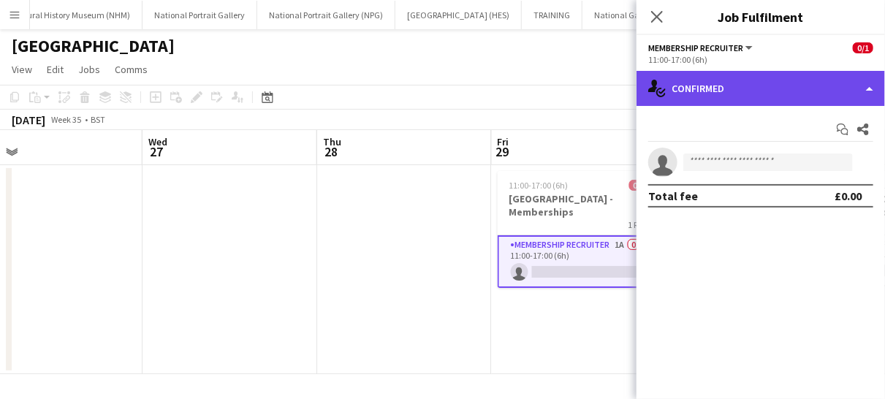
click at [764, 99] on div "single-neutral-actions-check-2 Confirmed" at bounding box center [761, 88] width 249 height 35
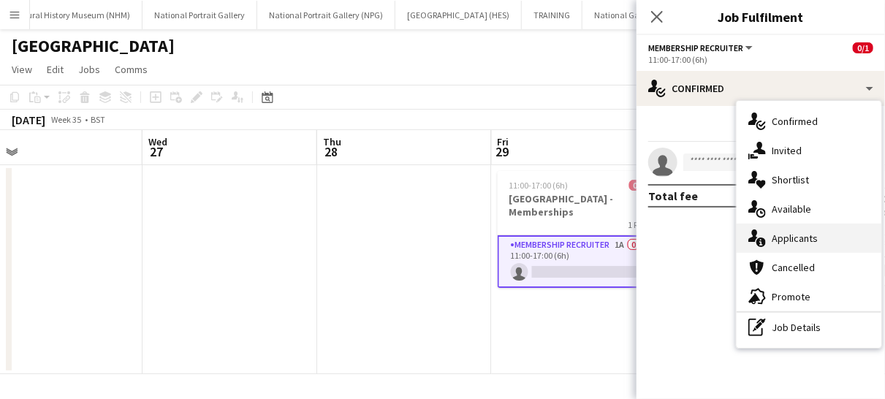
click at [789, 243] on div "single-neutral-actions-information Applicants" at bounding box center [809, 238] width 145 height 29
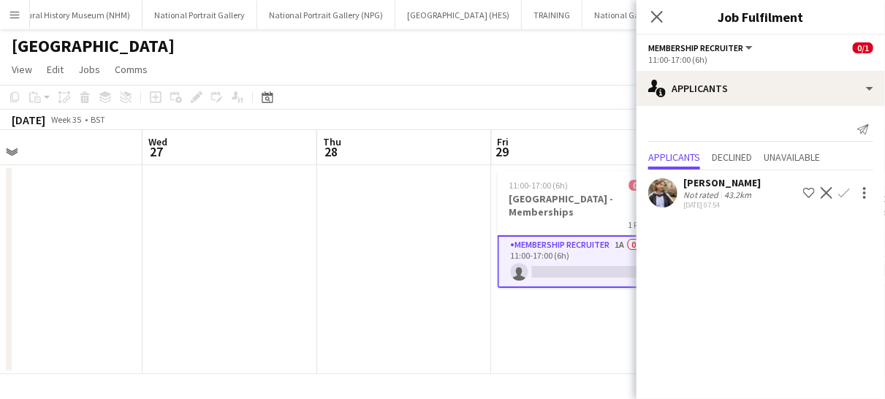
click at [841, 199] on button "Confirm" at bounding box center [845, 193] width 18 height 18
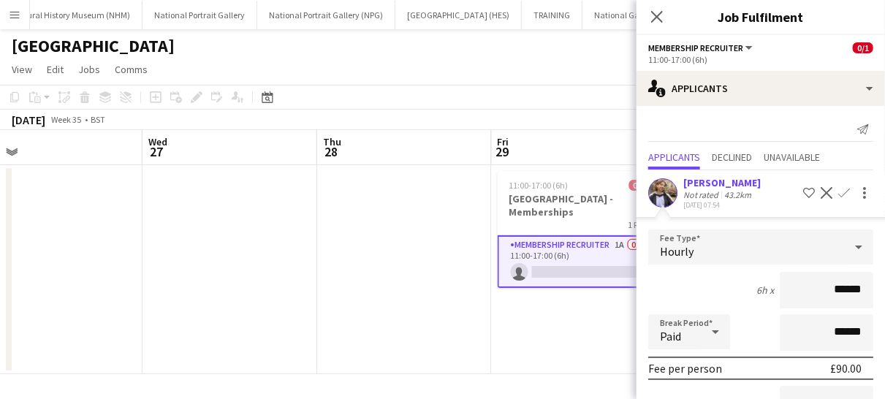
scroll to position [155, 0]
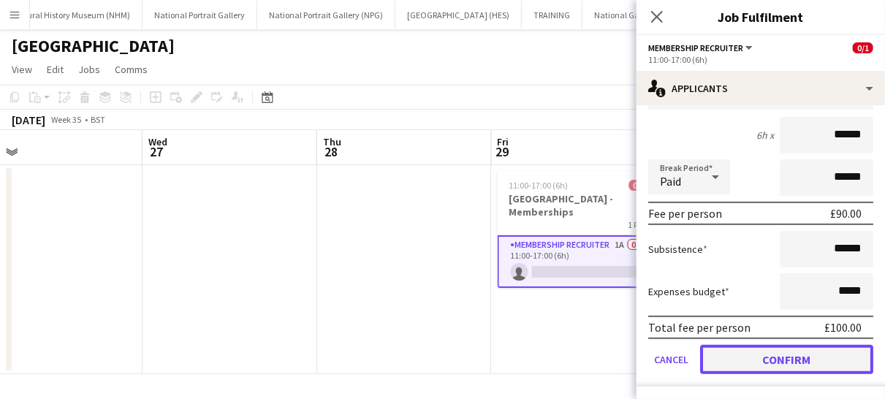
click at [765, 349] on button "Confirm" at bounding box center [786, 359] width 173 height 29
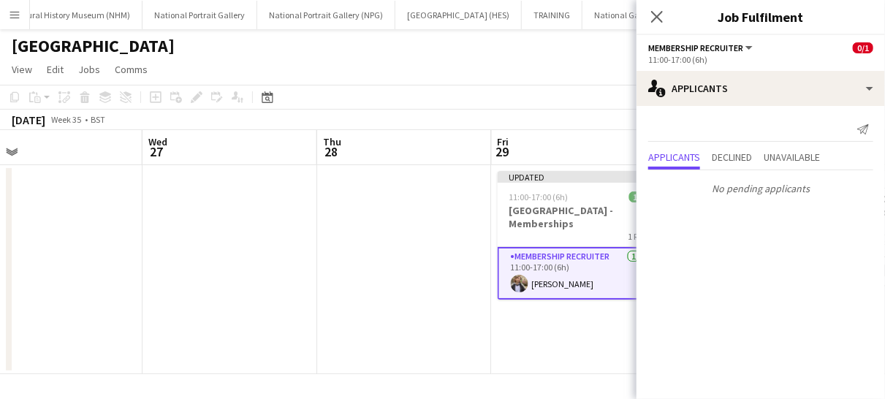
scroll to position [0, 0]
click at [658, 24] on app-icon "Close pop-in" at bounding box center [657, 17] width 21 height 21
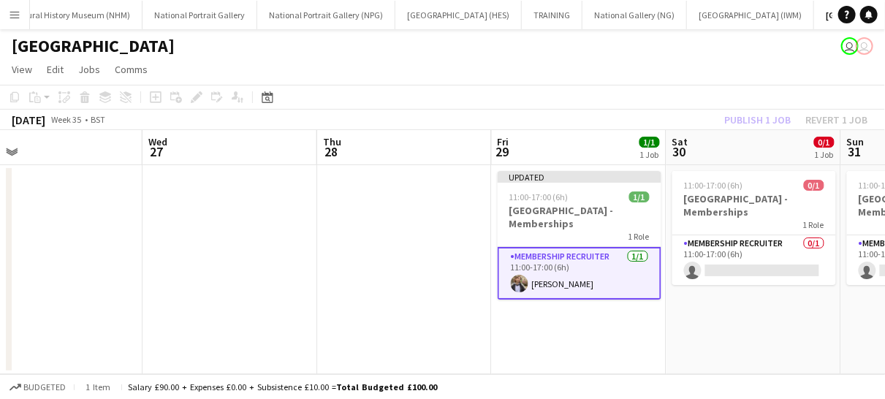
click at [579, 284] on app-card-role "Membership Recruiter [DATE] 11:00-17:00 (6h) [PERSON_NAME]" at bounding box center [580, 273] width 164 height 53
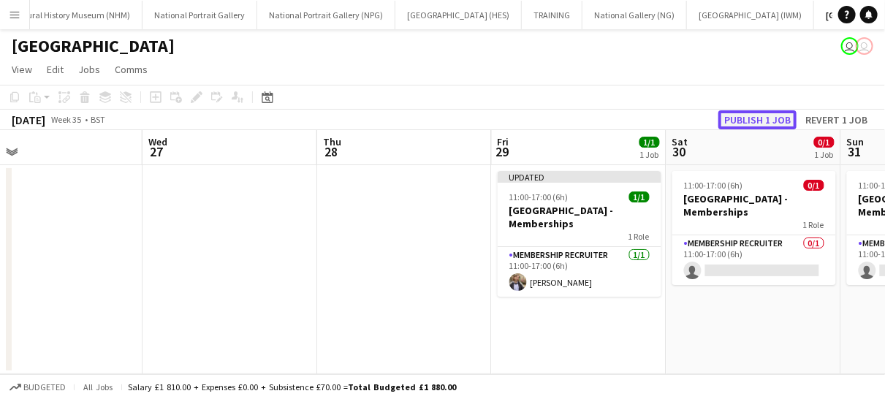
click at [756, 123] on button "Publish 1 job" at bounding box center [758, 119] width 78 height 19
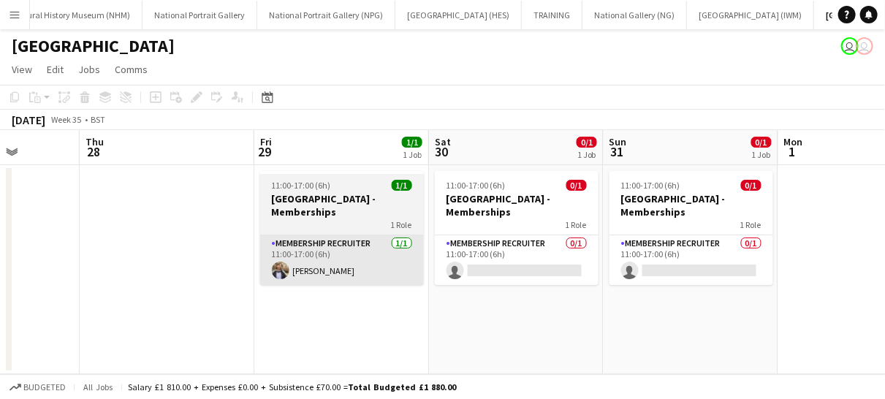
scroll to position [0, 484]
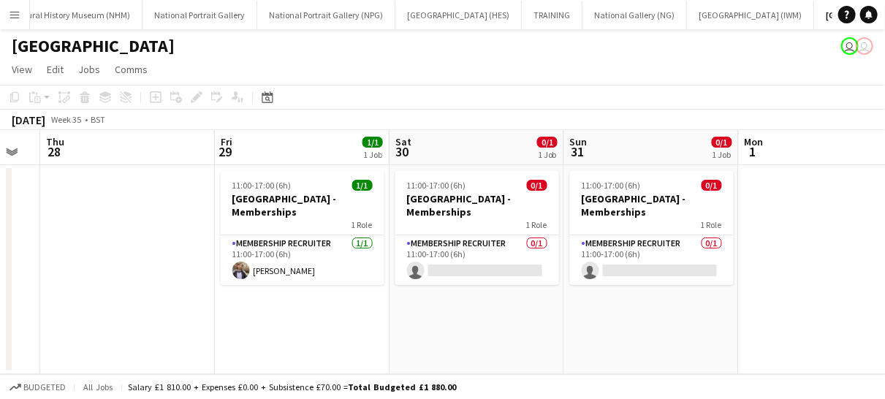
drag, startPoint x: 486, startPoint y: 254, endPoint x: 825, endPoint y: 242, distance: 339.5
click at [825, 242] on app-date-cell at bounding box center [826, 269] width 175 height 209
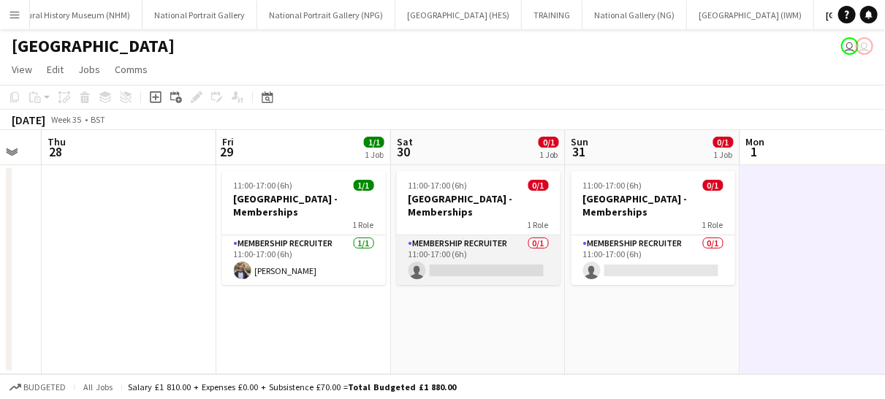
click at [499, 270] on app-card-role "Membership Recruiter 0/1 11:00-17:00 (6h) single-neutral-actions" at bounding box center [479, 260] width 164 height 50
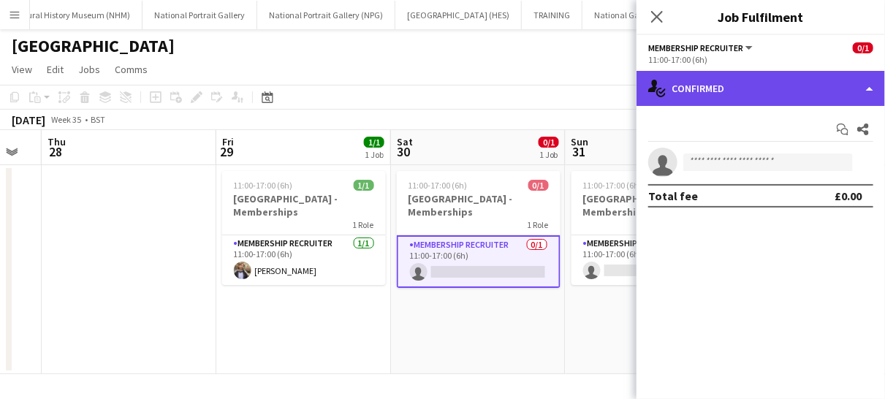
click at [754, 94] on div "single-neutral-actions-check-2 Confirmed" at bounding box center [761, 88] width 249 height 35
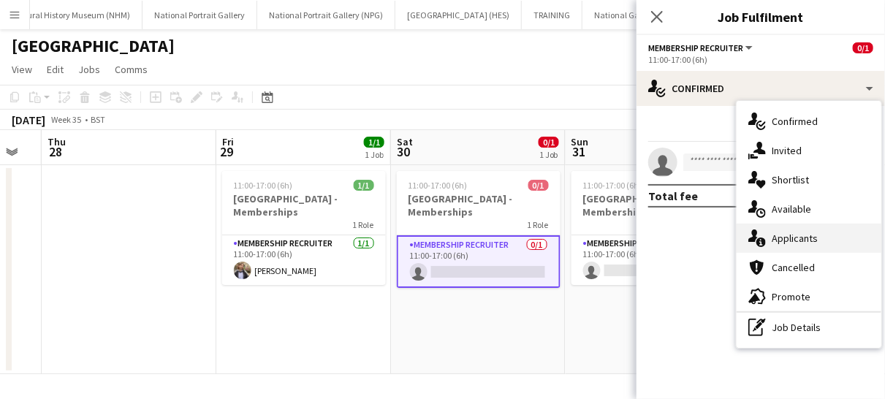
click at [784, 243] on div "single-neutral-actions-information Applicants" at bounding box center [809, 238] width 145 height 29
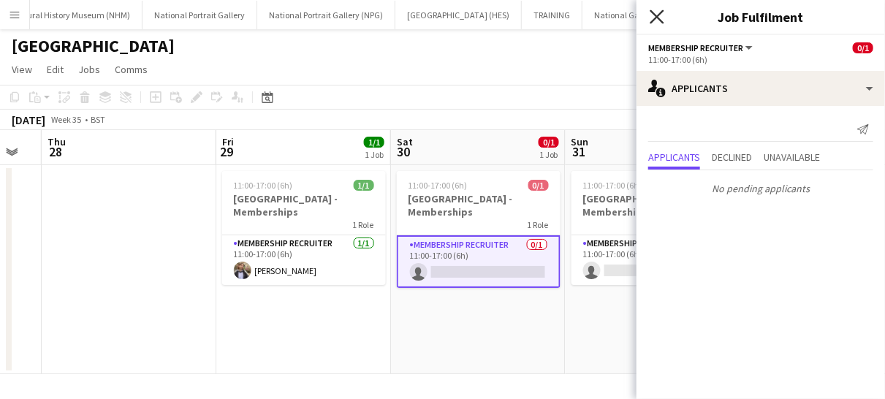
click at [654, 21] on icon "Close pop-in" at bounding box center [657, 17] width 14 height 14
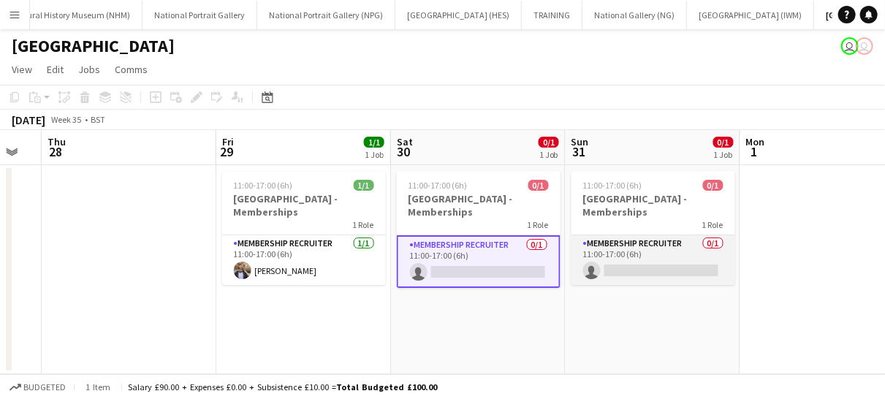
click at [671, 273] on app-card-role "Membership Recruiter 0/1 11:00-17:00 (6h) single-neutral-actions" at bounding box center [654, 260] width 164 height 50
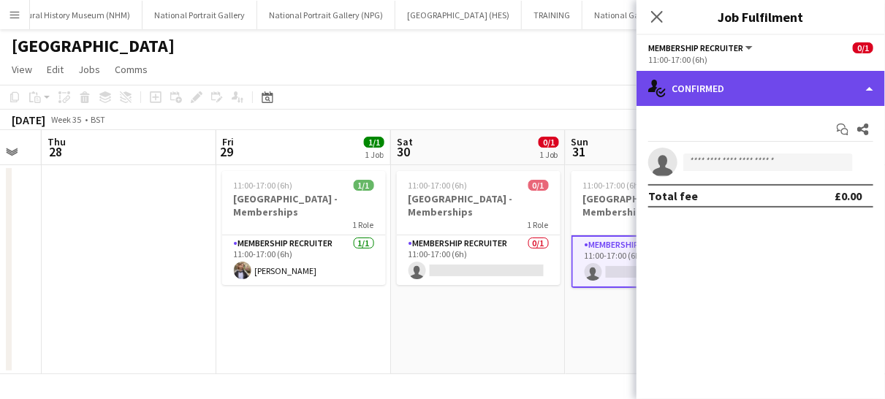
click at [720, 86] on div "single-neutral-actions-check-2 Confirmed" at bounding box center [761, 88] width 249 height 35
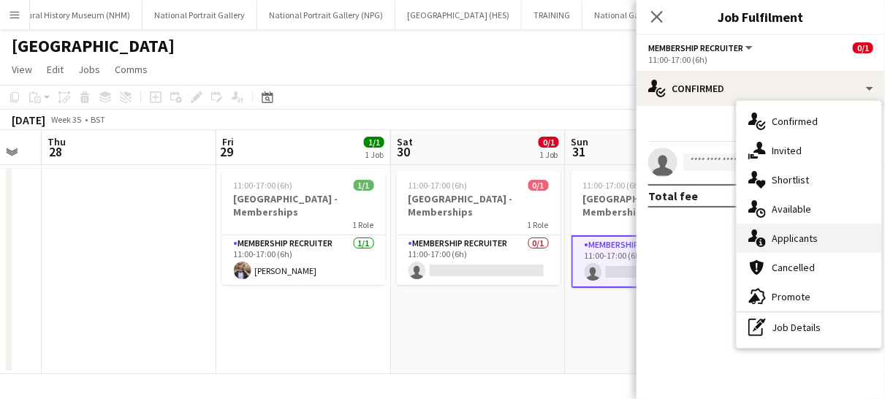
click at [780, 242] on div "single-neutral-actions-information Applicants" at bounding box center [809, 238] width 145 height 29
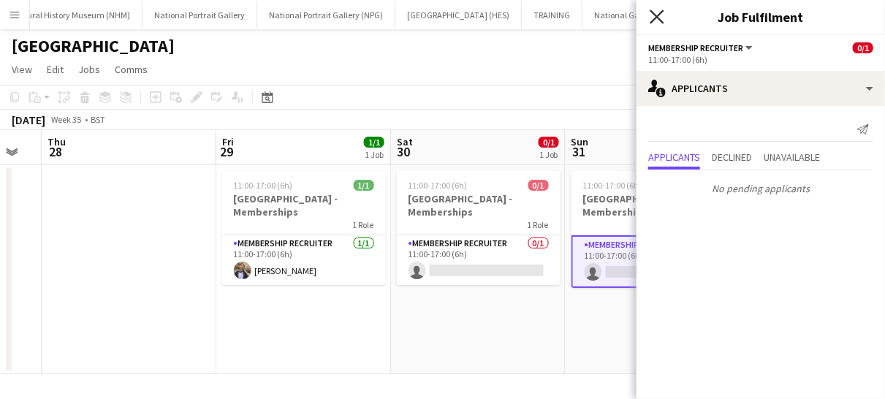
click at [662, 15] on icon "Close pop-in" at bounding box center [657, 17] width 14 height 14
